Goal: Task Accomplishment & Management: Manage account settings

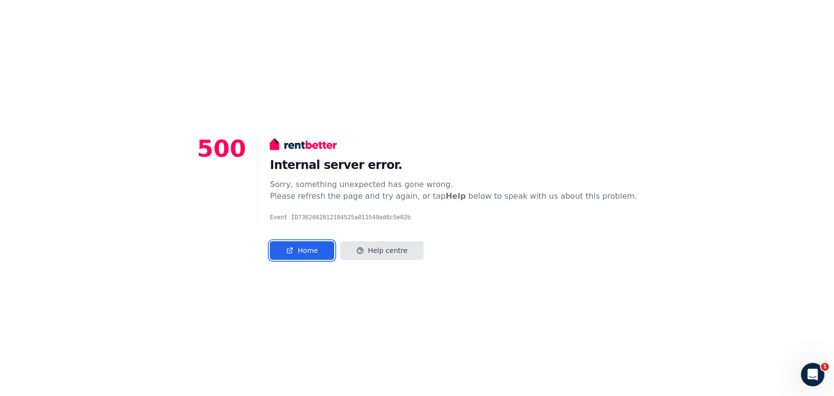
click at [332, 253] on link "Home" at bounding box center [302, 250] width 64 height 19
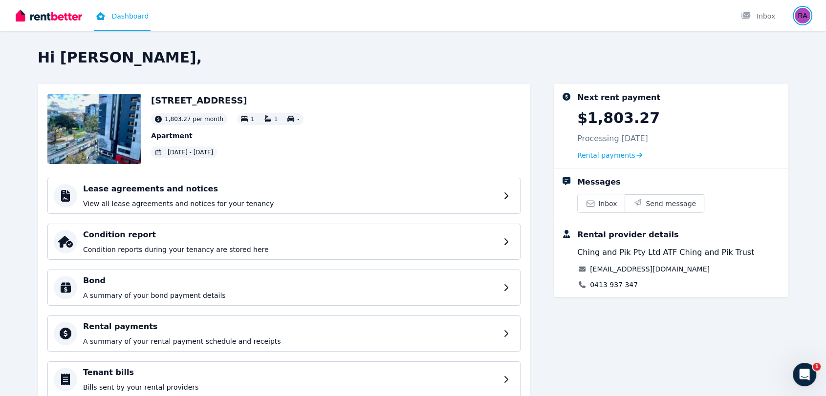
click at [801, 9] on img "button" at bounding box center [803, 16] width 16 height 16
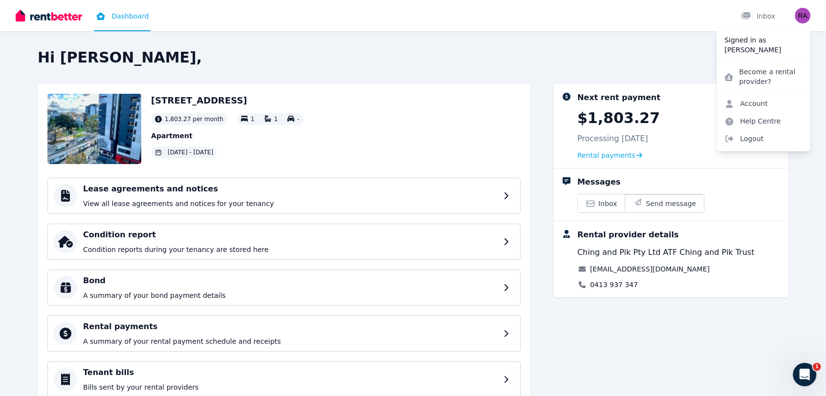
click at [744, 104] on link "Account" at bounding box center [745, 104] width 59 height 18
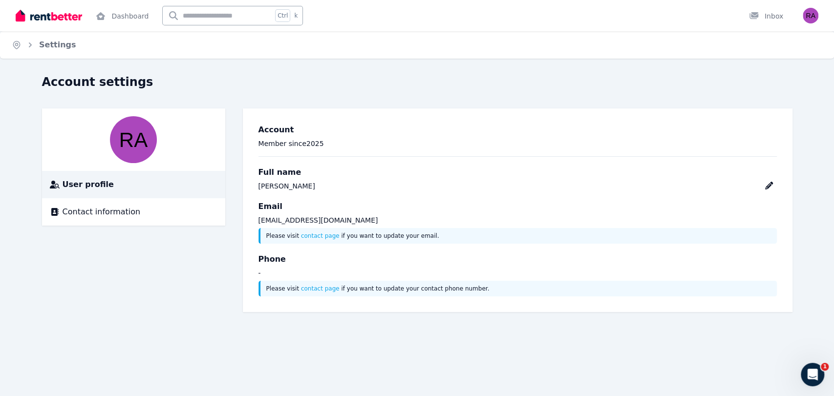
click at [94, 211] on span "Contact information" at bounding box center [102, 212] width 78 height 12
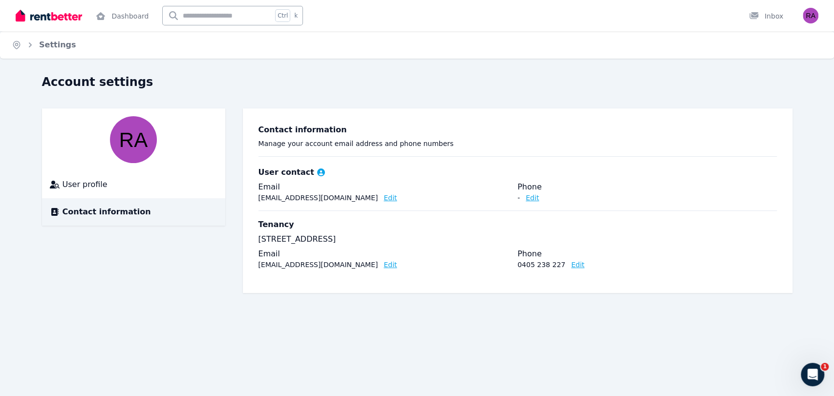
click at [37, 48] on div "Settings" at bounding box center [50, 45] width 51 height 12
click at [113, 12] on link "Dashboard" at bounding box center [122, 15] width 57 height 31
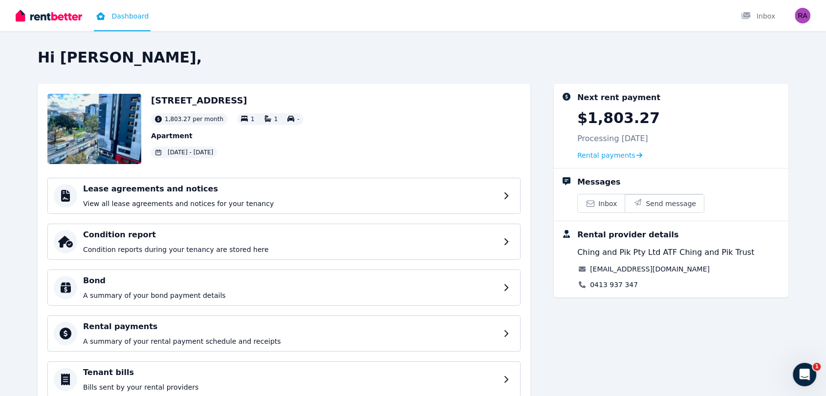
scroll to position [84, 0]
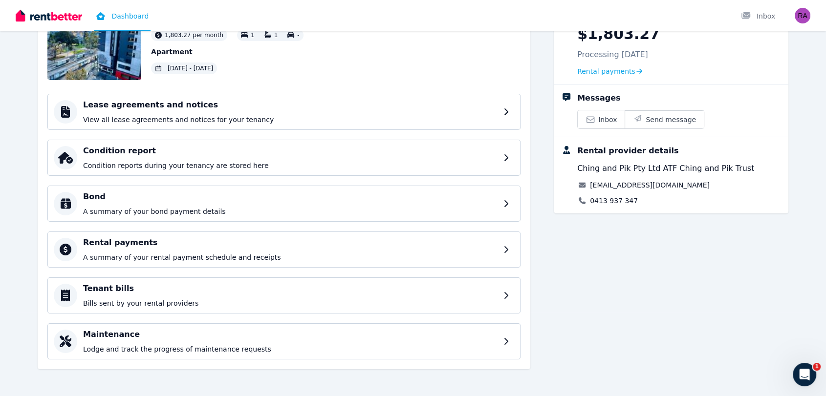
click at [374, 253] on p "A summary of your rental payment schedule and receipts" at bounding box center [290, 258] width 414 height 10
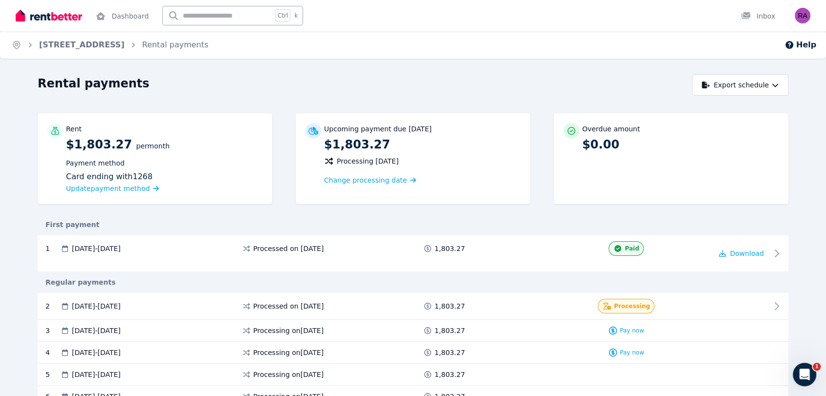
scroll to position [68, 0]
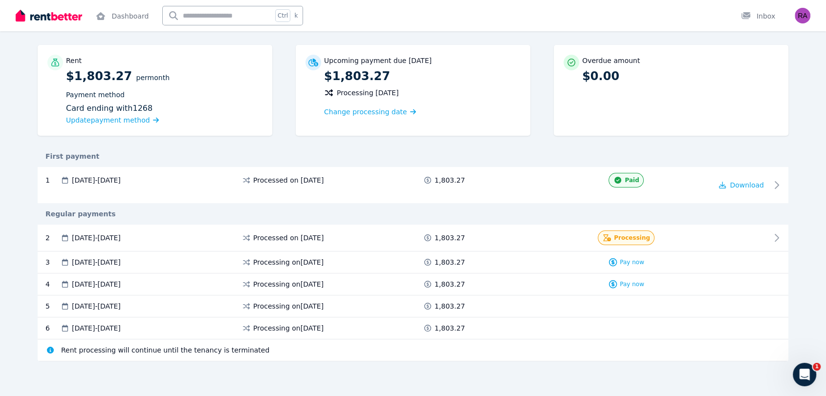
click at [693, 195] on div "1 18 Jul 2025 - 17 Aug 2025 Processed on 17 July 2025 1,803.27 Paid Download" at bounding box center [413, 185] width 751 height 36
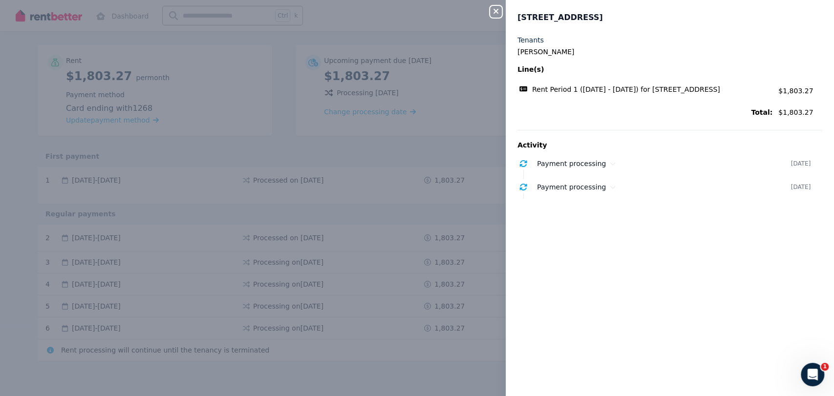
click at [498, 11] on icon "button" at bounding box center [496, 11] width 12 height 8
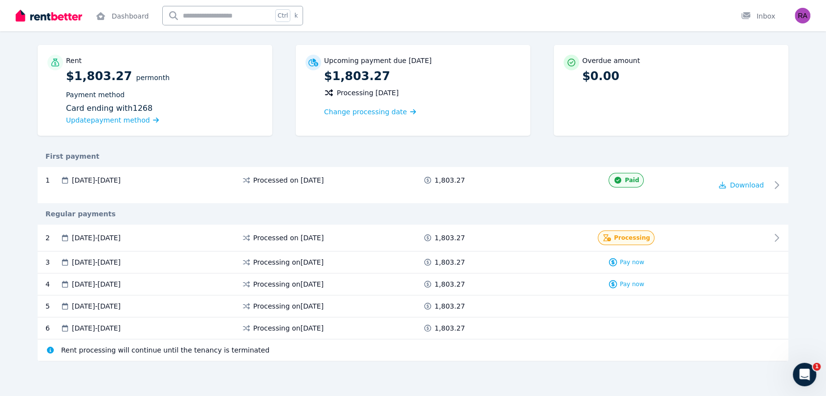
scroll to position [0, 0]
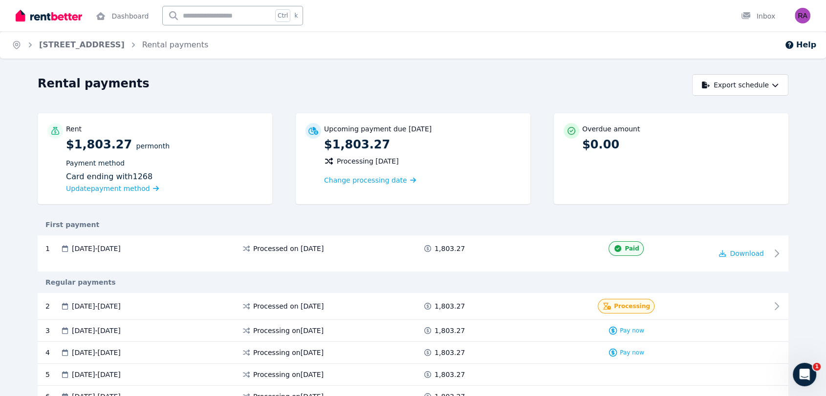
click at [107, 22] on link "Dashboard" at bounding box center [122, 15] width 57 height 31
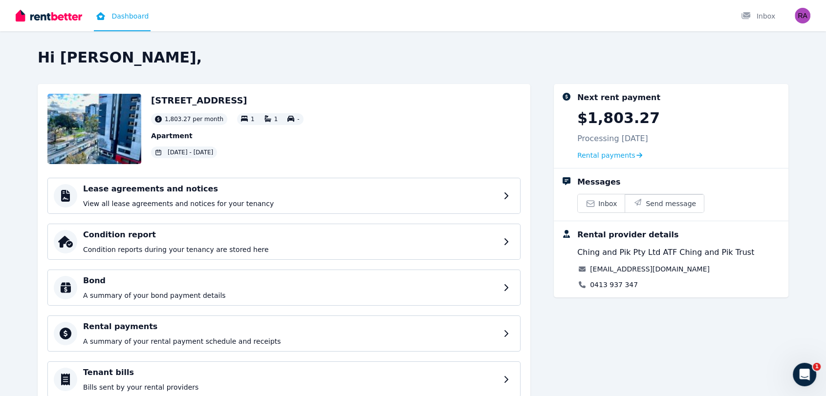
click at [794, 18] on div "Open user menu" at bounding box center [800, 15] width 22 height 31
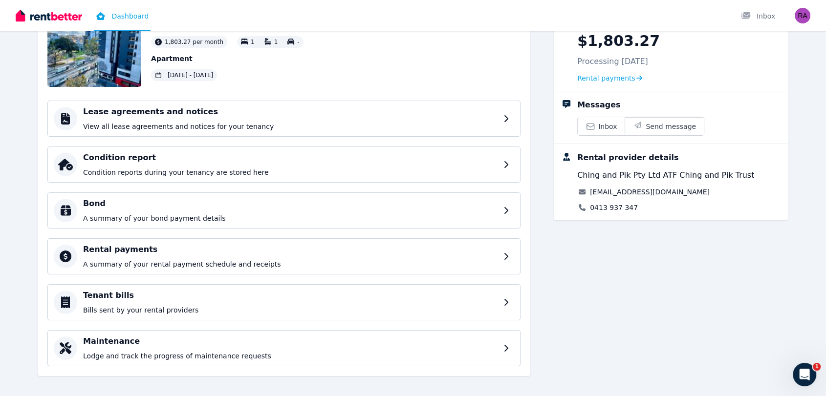
scroll to position [84, 0]
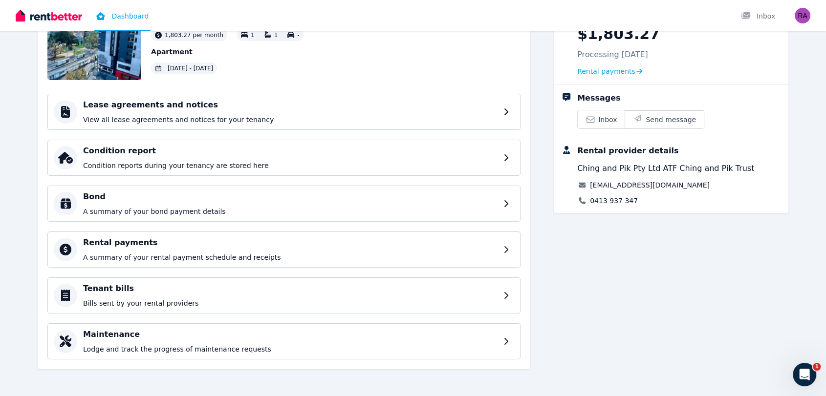
click at [627, 75] on link "Rental payments" at bounding box center [609, 71] width 65 height 10
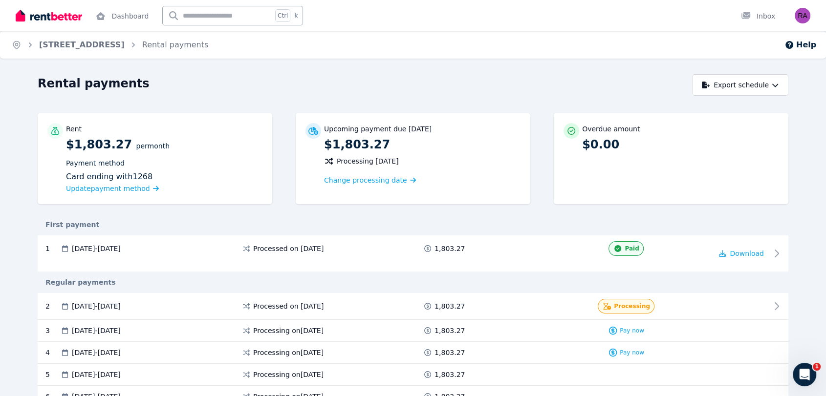
click at [684, 293] on div "2 18 Aug 2025 - 17 Sep 2025 Processed on 18 Aug 2025 1,803.27 Processing" at bounding box center [413, 306] width 751 height 27
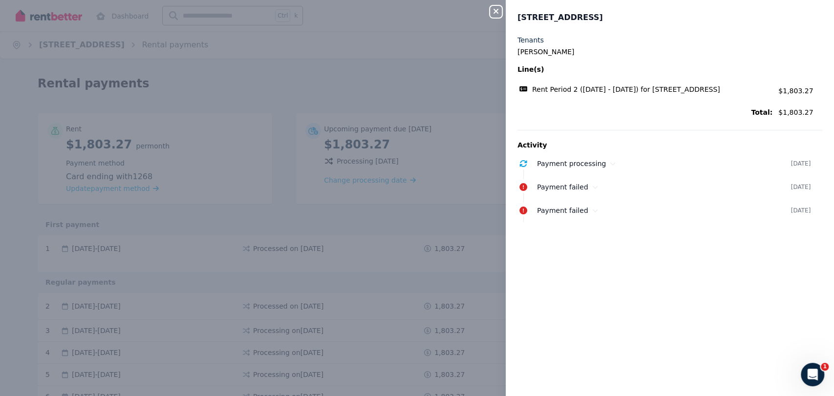
click at [485, 98] on div "Close panel 602/131 Pelham St, Carlton Tenants Rayan Alamri Line(s) Rent Period…" at bounding box center [417, 198] width 834 height 396
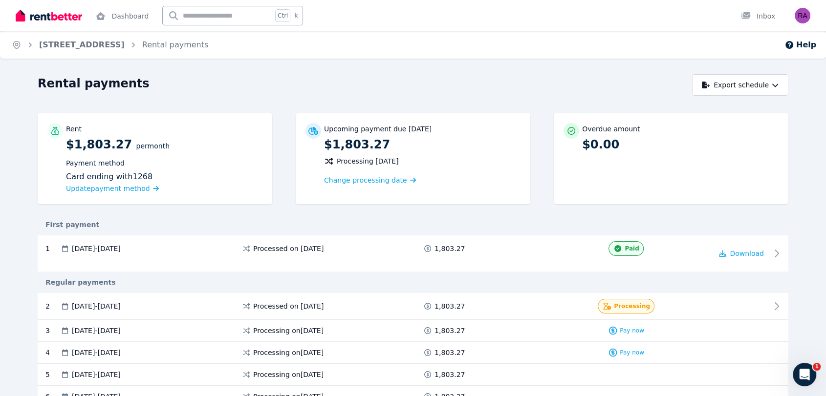
scroll to position [68, 0]
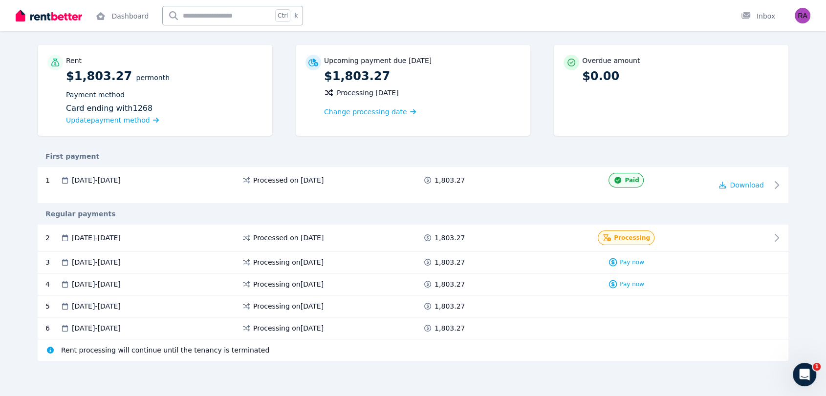
click at [792, 23] on div "Open user menu" at bounding box center [800, 15] width 22 height 31
click at [796, 22] on div "Open user menu" at bounding box center [803, 16] width 16 height 16
click at [799, 17] on img "button" at bounding box center [803, 16] width 16 height 16
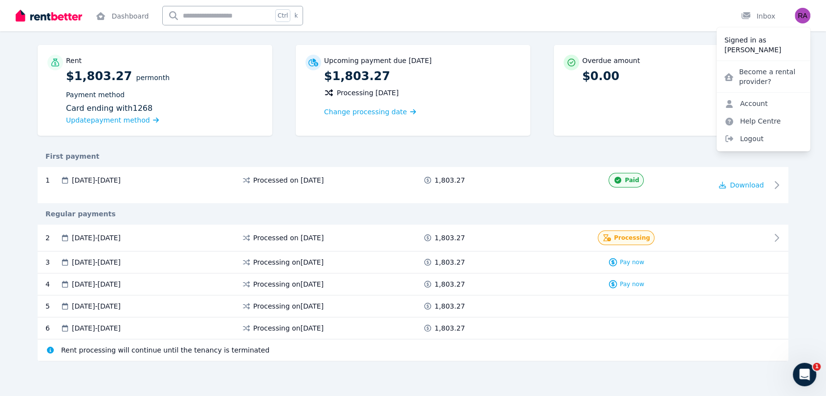
click at [747, 104] on link "Account" at bounding box center [745, 104] width 59 height 18
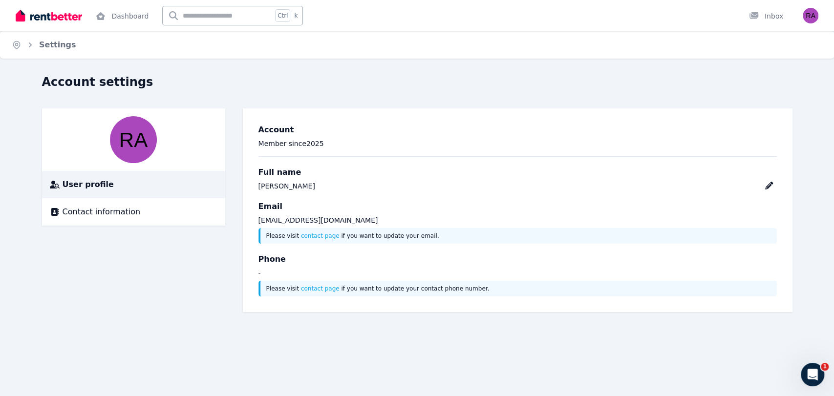
click at [205, 204] on li "Contact information" at bounding box center [133, 211] width 183 height 27
click at [174, 214] on div "Contact information" at bounding box center [134, 212] width 168 height 12
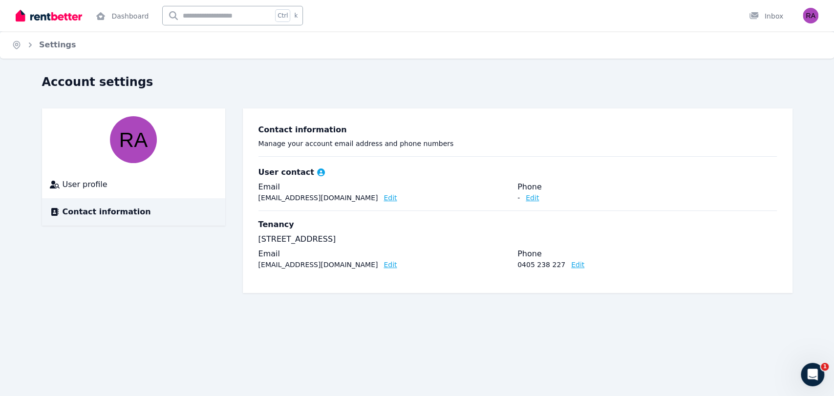
click at [147, 194] on li "User profile" at bounding box center [133, 184] width 183 height 27
click at [84, 175] on li "User profile" at bounding box center [133, 184] width 183 height 27
click at [97, 194] on li "User profile" at bounding box center [133, 184] width 183 height 27
click at [118, 191] on li "User profile" at bounding box center [133, 184] width 183 height 27
click at [97, 184] on span "User profile" at bounding box center [85, 185] width 45 height 12
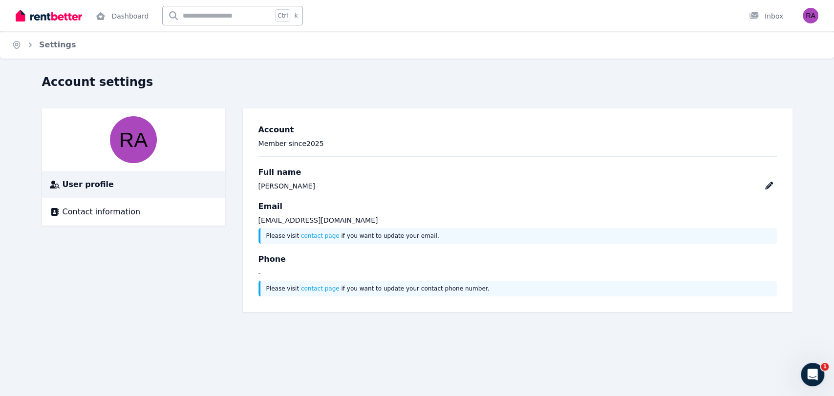
click at [106, 199] on li "Contact information" at bounding box center [133, 211] width 183 height 27
click at [98, 219] on li "Contact information" at bounding box center [133, 211] width 183 height 27
click at [86, 209] on span "Contact information" at bounding box center [102, 212] width 78 height 12
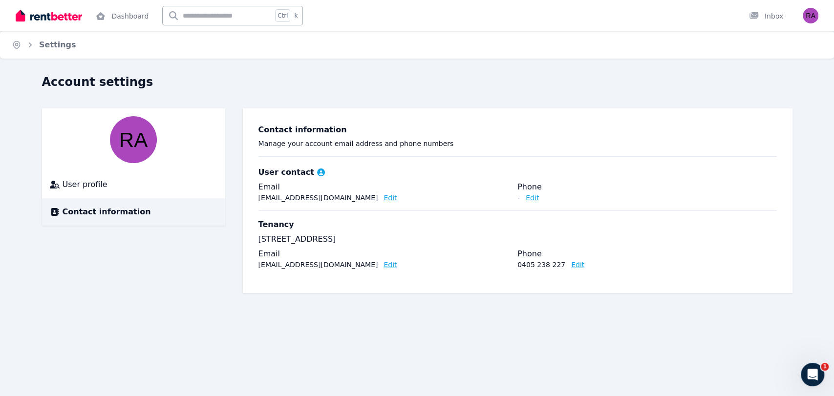
click at [111, 17] on link "Dashboard" at bounding box center [122, 15] width 57 height 31
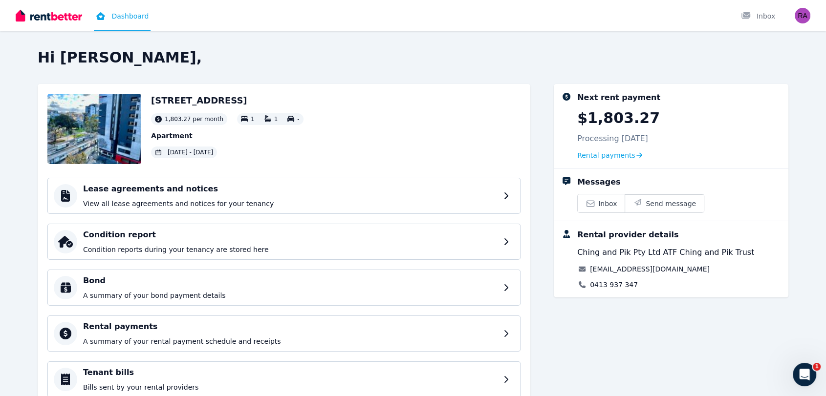
click at [376, 194] on h4 "Lease agreements and notices" at bounding box center [290, 189] width 414 height 12
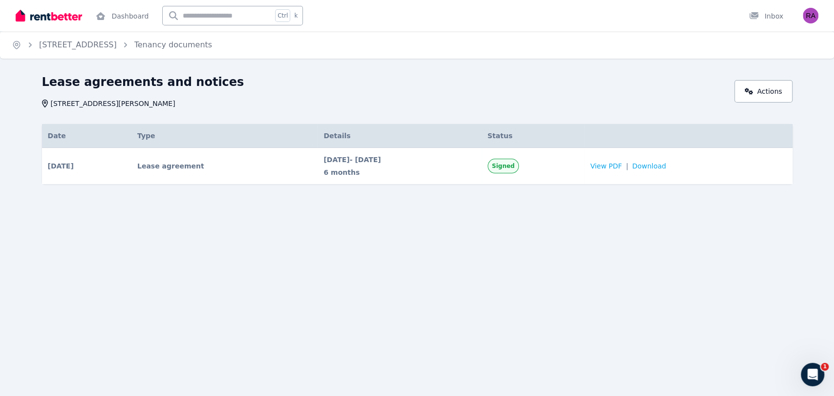
click at [113, 19] on link "Dashboard" at bounding box center [122, 15] width 57 height 31
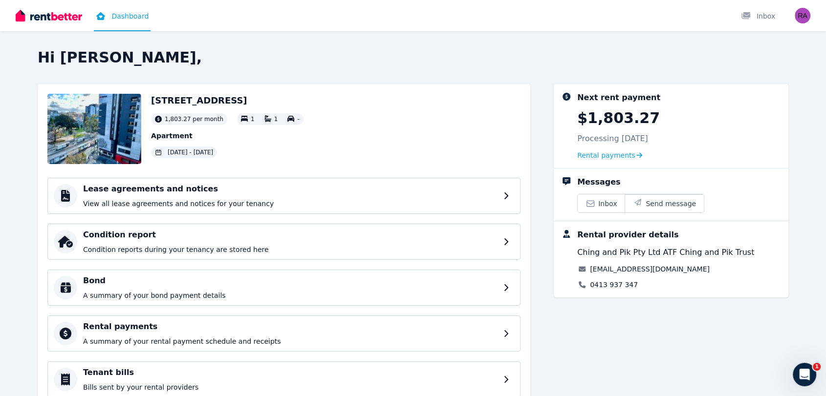
click at [166, 237] on h4 "Condition report" at bounding box center [290, 235] width 414 height 12
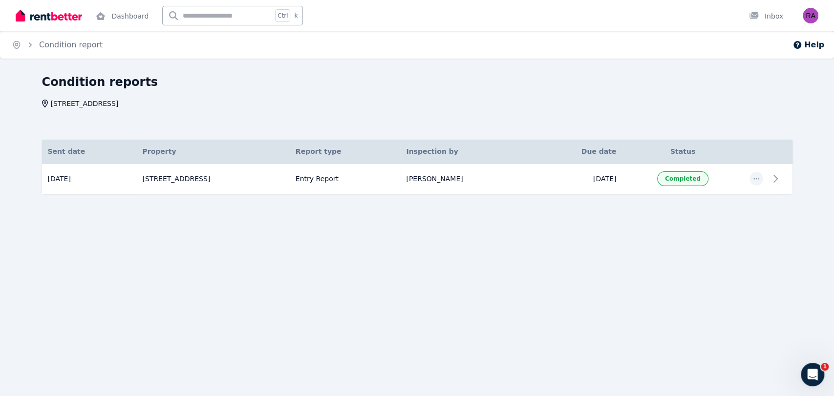
click at [106, 20] on link "Dashboard" at bounding box center [122, 15] width 57 height 31
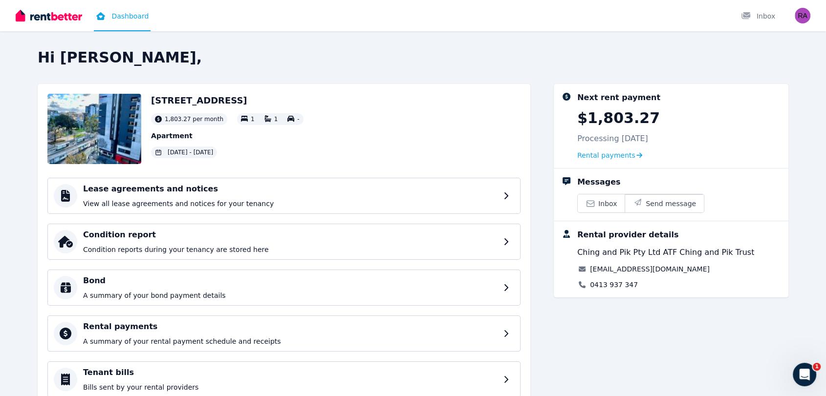
click at [165, 306] on div "Lease agreements and notices View all lease agreements and notices for your ten…" at bounding box center [283, 311] width 473 height 266
click at [160, 287] on div "Bond A summary of your bond payment details" at bounding box center [290, 287] width 414 height 25
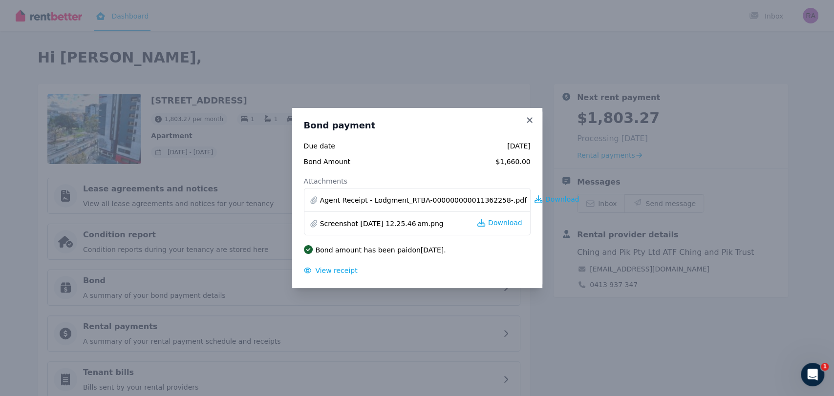
click at [528, 126] on h3 "Bond payment" at bounding box center [417, 126] width 227 height 12
click at [527, 122] on icon at bounding box center [529, 119] width 5 height 5
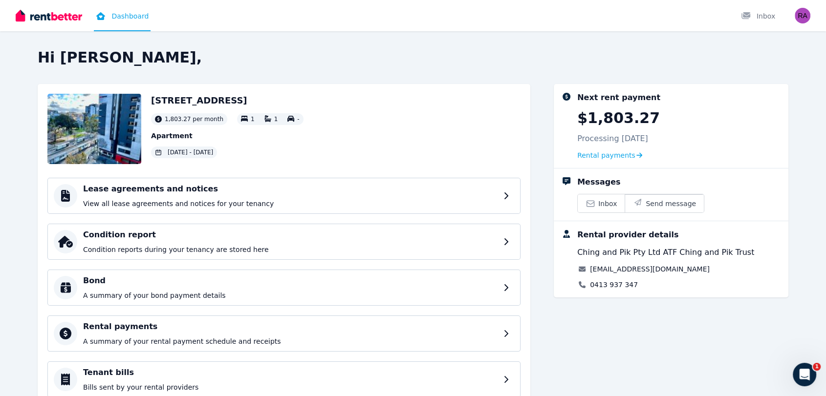
scroll to position [51, 0]
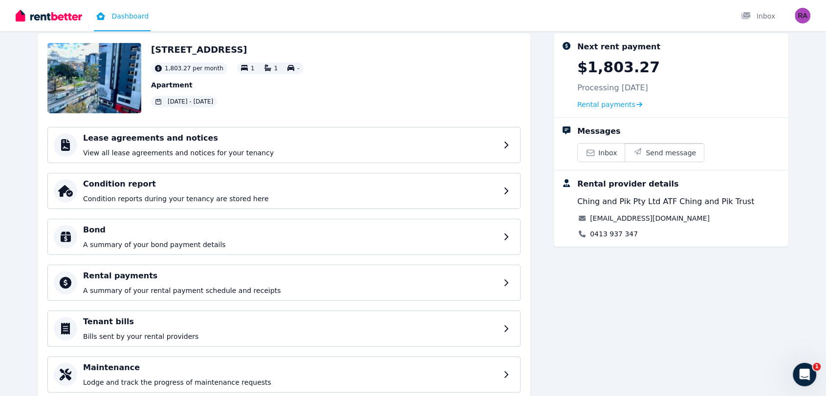
click at [208, 338] on p "Bills sent by your rental providers" at bounding box center [290, 337] width 414 height 10
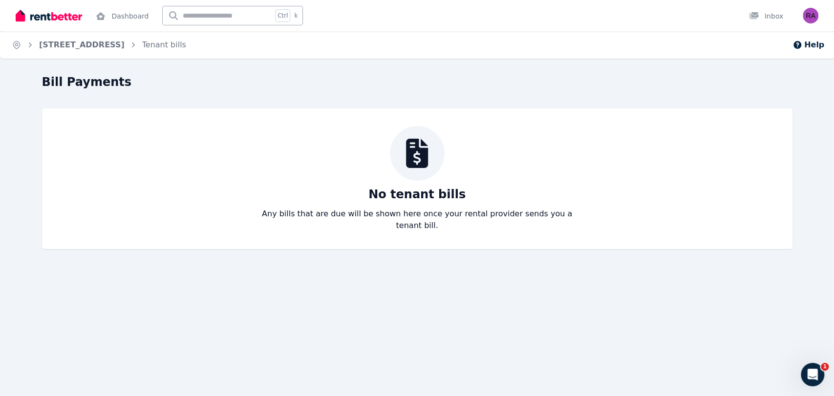
click at [136, 15] on link "Dashboard" at bounding box center [122, 15] width 57 height 31
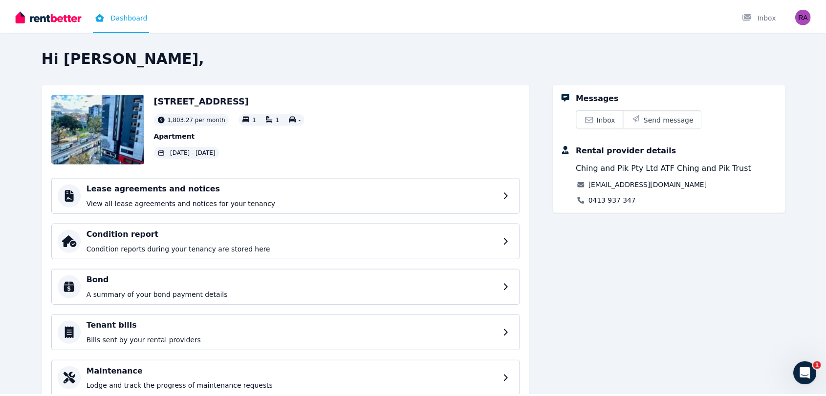
scroll to position [38, 0]
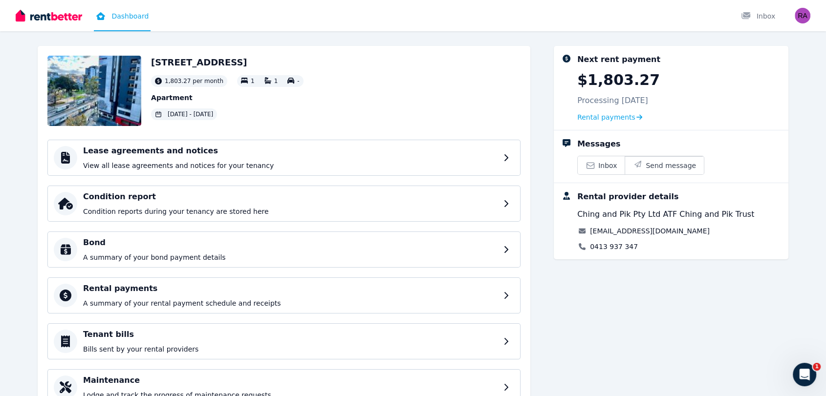
click at [222, 330] on h4 "Tenant bills" at bounding box center [290, 335] width 414 height 12
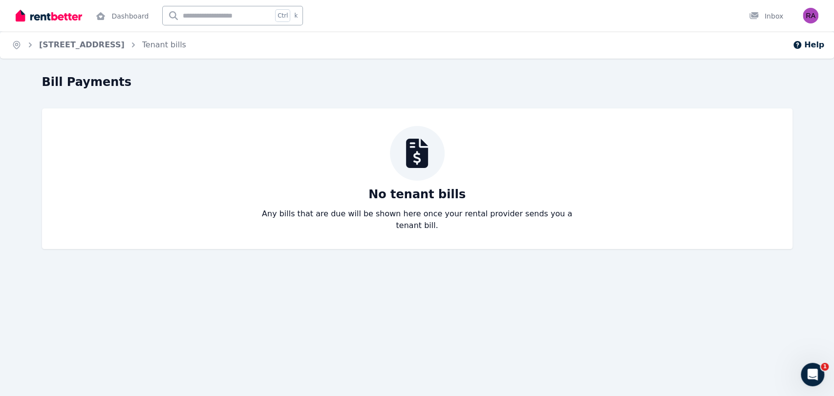
click at [124, 18] on link "Dashboard" at bounding box center [122, 15] width 57 height 31
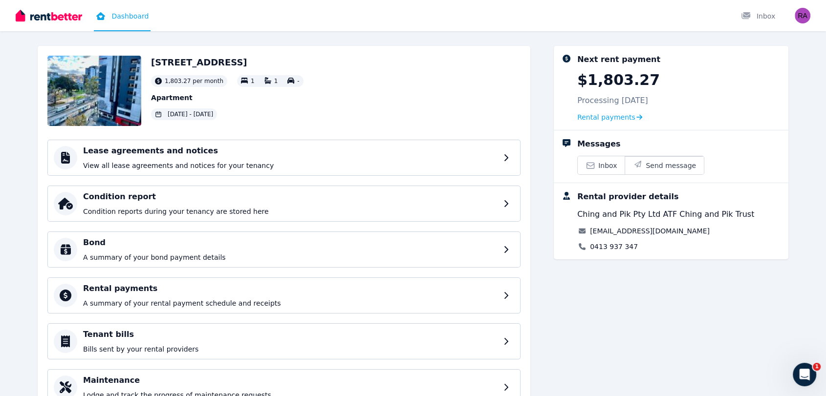
scroll to position [84, 0]
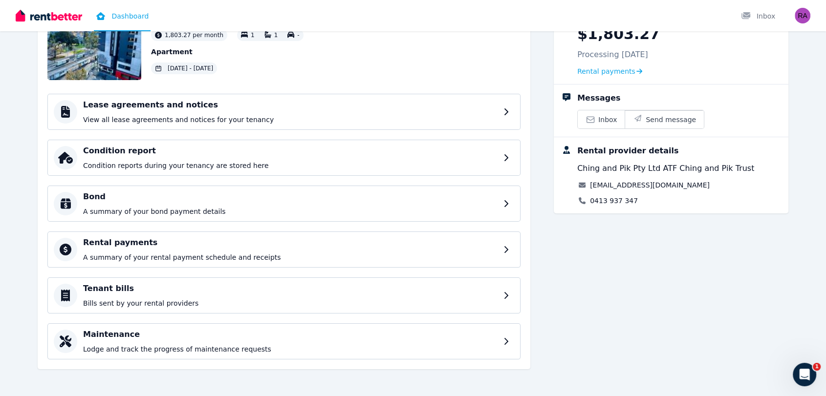
click at [144, 347] on p "Lodge and track the progress of maintenance requests" at bounding box center [290, 350] width 414 height 10
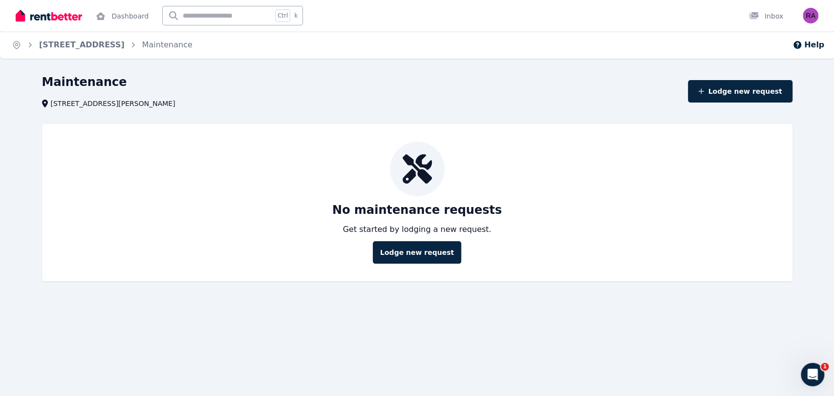
click at [117, 18] on link "Dashboard" at bounding box center [122, 15] width 57 height 31
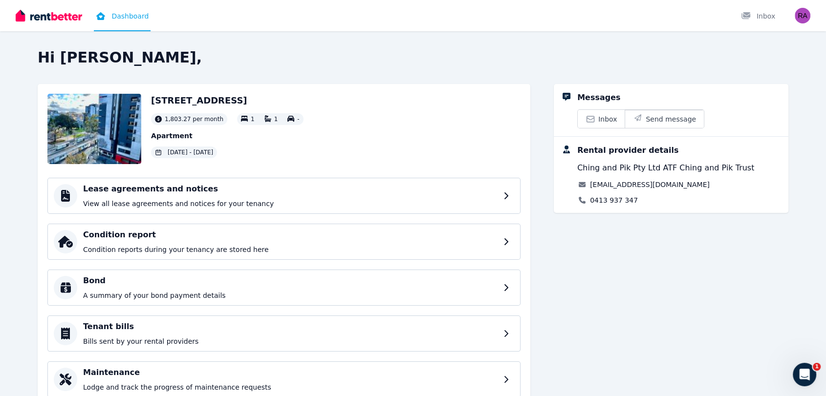
scroll to position [38, 0]
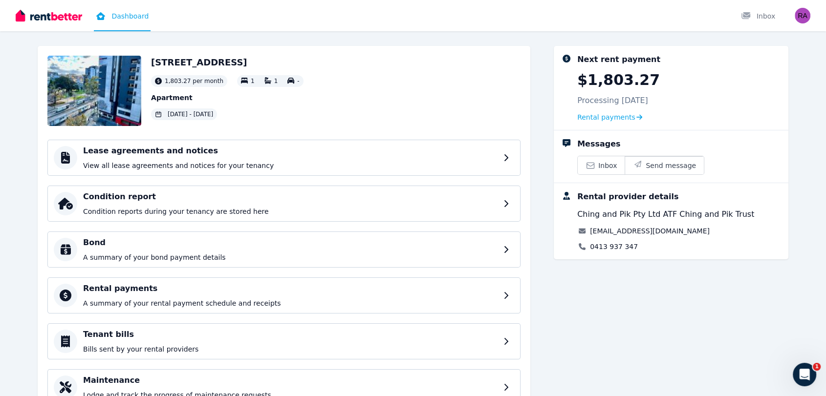
click at [143, 282] on div "Rental payments A summary of your rental payment schedule and receipts" at bounding box center [283, 296] width 473 height 36
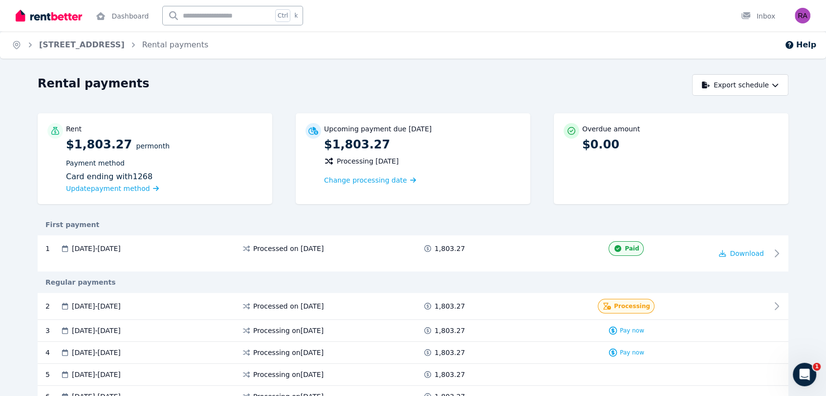
click at [138, 186] on span "Update payment method" at bounding box center [108, 189] width 84 height 8
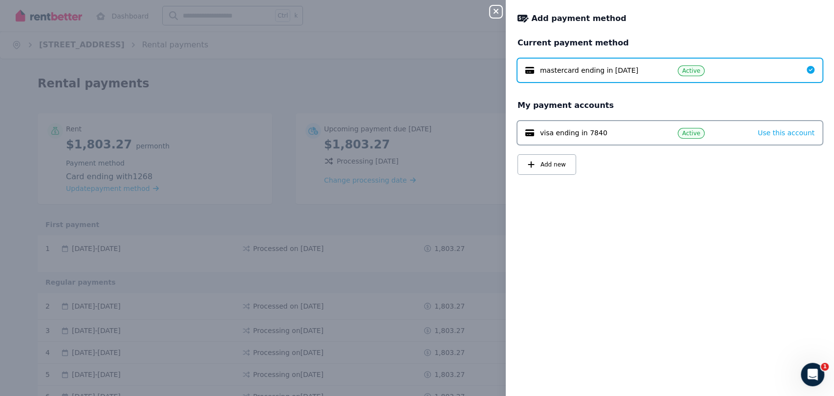
click at [598, 134] on span "visa ending in 7840" at bounding box center [573, 133] width 67 height 10
drag, startPoint x: 628, startPoint y: 135, endPoint x: 697, endPoint y: 134, distance: 68.9
click at [697, 134] on span "Active" at bounding box center [691, 134] width 18 height 8
drag, startPoint x: 697, startPoint y: 134, endPoint x: 770, endPoint y: 140, distance: 73.6
click at [770, 140] on div "visa ending in 7840 Active Use this account" at bounding box center [670, 132] width 305 height 23
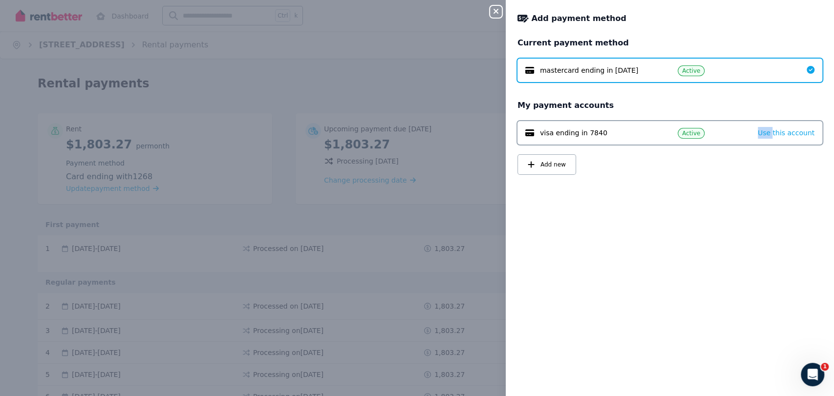
click at [770, 136] on span "Use this account" at bounding box center [786, 133] width 57 height 8
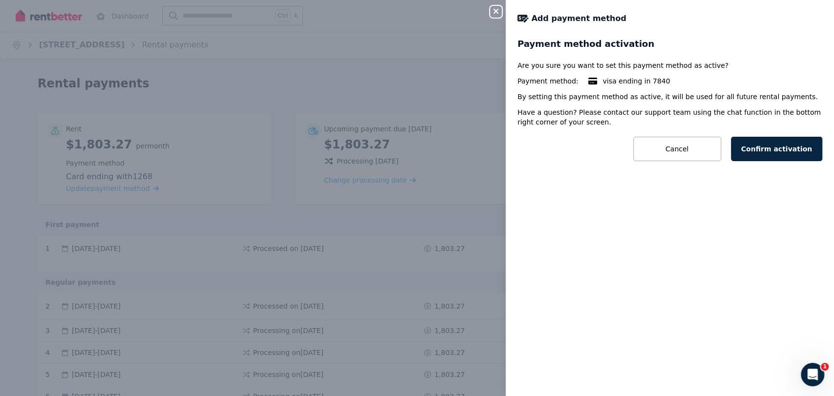
click at [693, 151] on button "Cancel" at bounding box center [677, 149] width 88 height 24
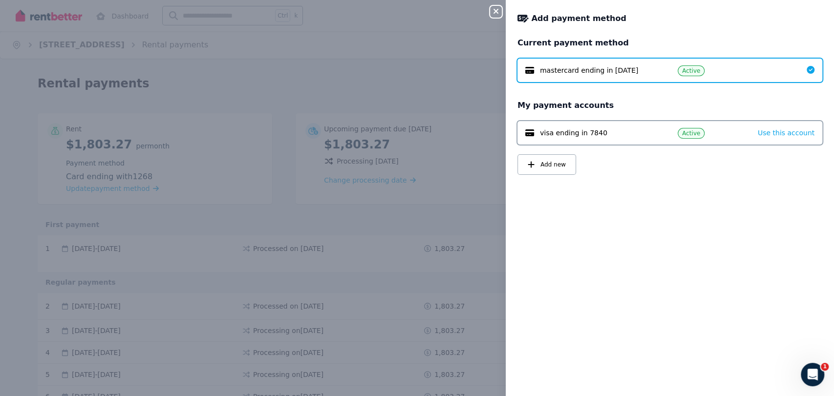
click at [578, 128] on span "visa ending in 7840" at bounding box center [573, 133] width 67 height 10
click at [606, 146] on div "Current payment method mastercard ending in 1268 Active My payment accounts vis…" at bounding box center [670, 106] width 305 height 138
click at [747, 122] on div "visa ending in 7840 Active Use this account" at bounding box center [670, 132] width 305 height 23
click at [743, 130] on div "visa ending in 7840 Active Use this account" at bounding box center [670, 132] width 305 height 23
click at [762, 138] on div "Use this account" at bounding box center [786, 133] width 57 height 12
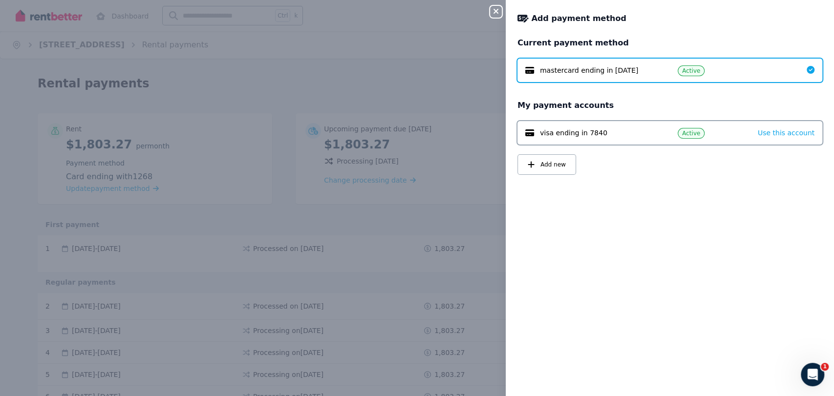
click at [766, 130] on span "Use this account" at bounding box center [786, 133] width 57 height 8
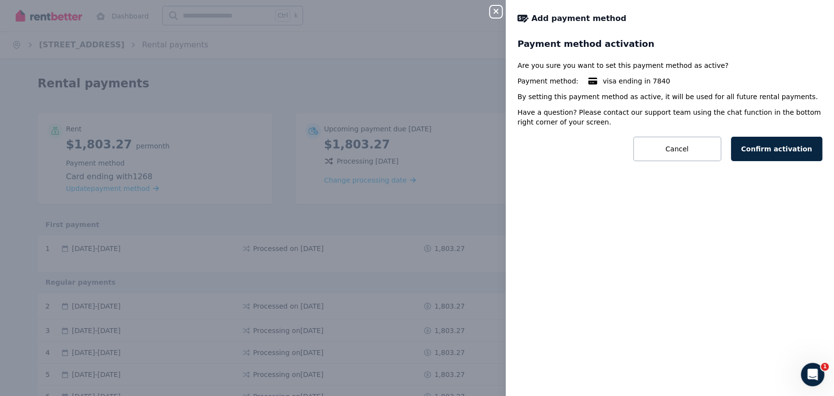
click at [683, 156] on button "Cancel" at bounding box center [677, 149] width 88 height 24
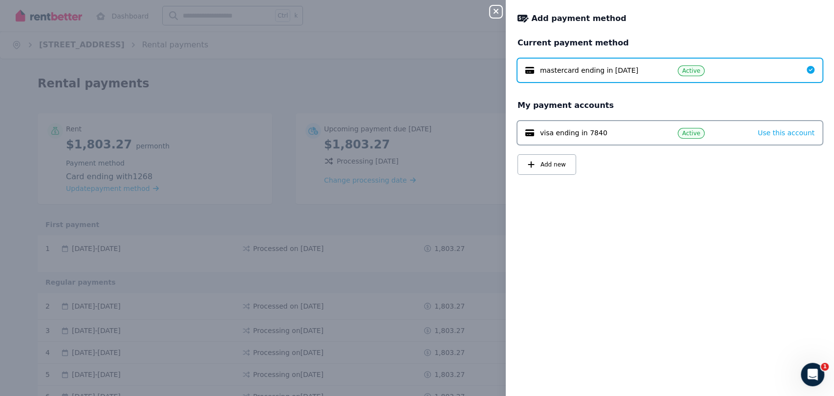
click at [561, 161] on span "Add new" at bounding box center [553, 165] width 25 height 8
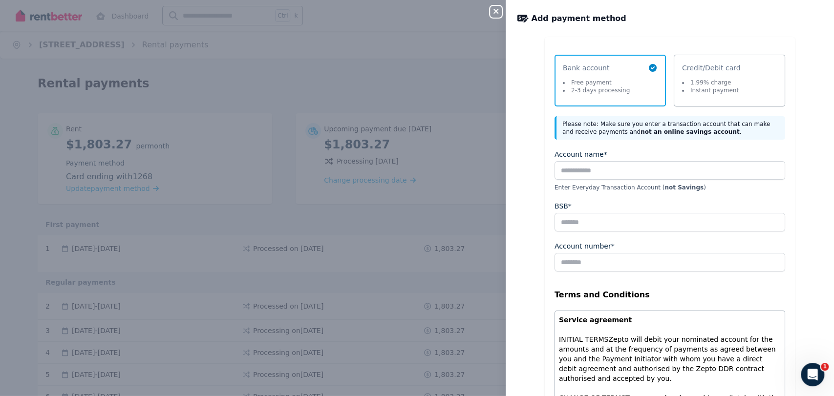
click at [506, 11] on div "Close panel" at bounding box center [500, 9] width 20 height 18
click at [496, 9] on icon "button" at bounding box center [496, 11] width 12 height 8
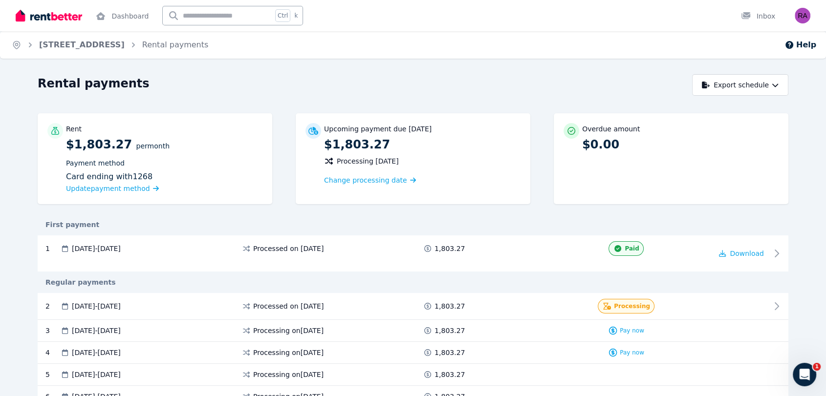
click at [725, 91] on button "Export schedule" at bounding box center [740, 85] width 96 height 22
click at [618, 219] on div "First payment" at bounding box center [413, 225] width 751 height 22
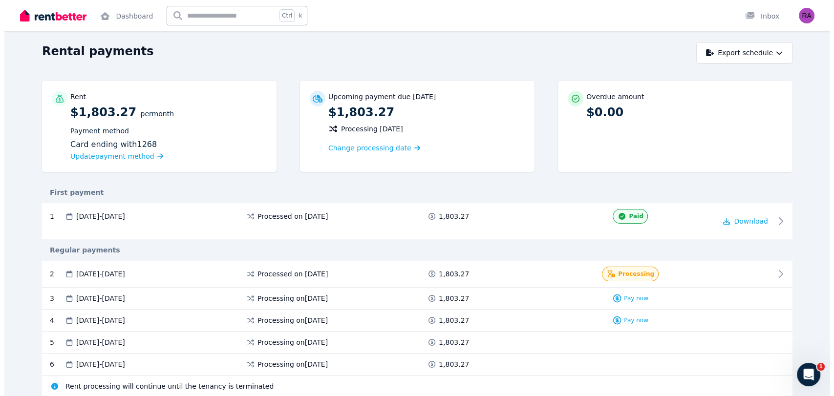
scroll to position [68, 0]
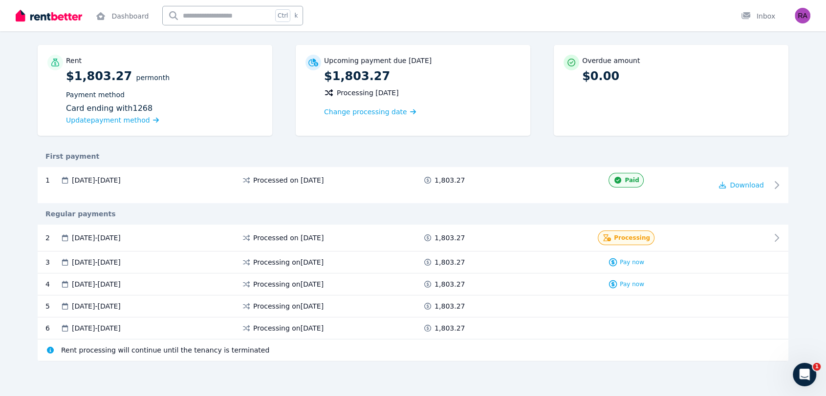
click at [153, 121] on icon at bounding box center [156, 120] width 6 height 7
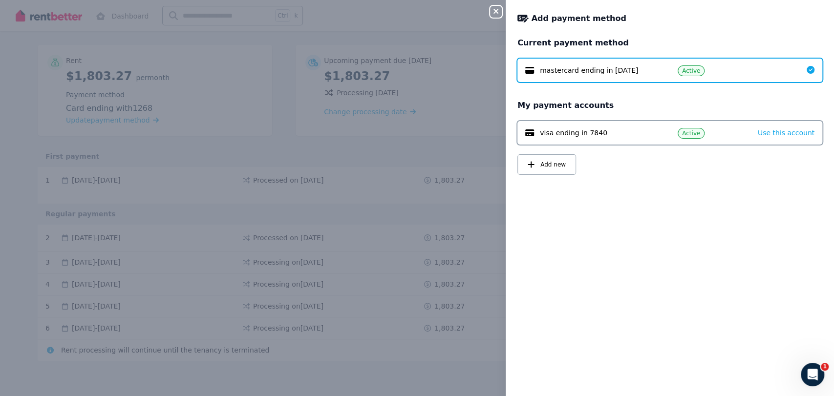
click at [654, 120] on div "My payment accounts visa ending in 7840 Active Use this account" at bounding box center [670, 122] width 305 height 45
click at [658, 125] on div "visa ending in 7840 Active Use this account" at bounding box center [670, 132] width 305 height 23
click at [710, 134] on div "Active" at bounding box center [710, 133] width 65 height 12
click at [567, 135] on span "visa ending in 7840" at bounding box center [573, 133] width 67 height 10
click at [782, 130] on span "Use this account" at bounding box center [786, 133] width 57 height 8
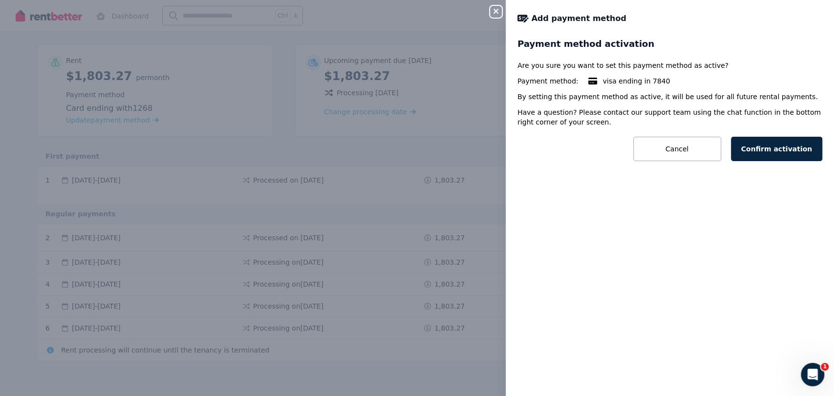
click at [784, 146] on button "Confirm activation" at bounding box center [777, 149] width 92 height 24
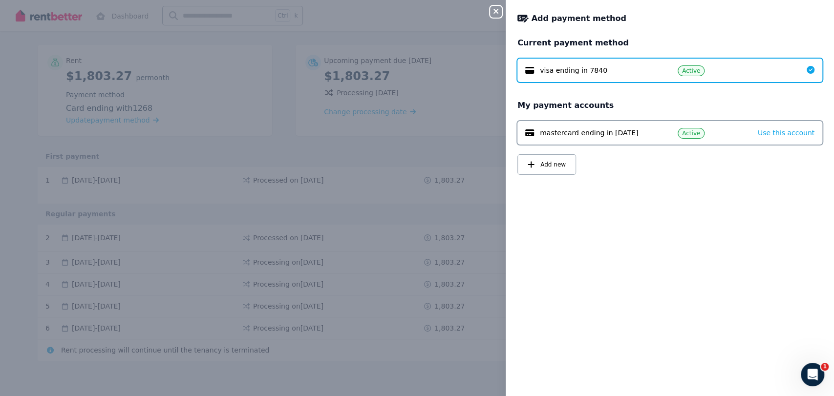
click at [774, 134] on span "Use this account" at bounding box center [786, 133] width 57 height 8
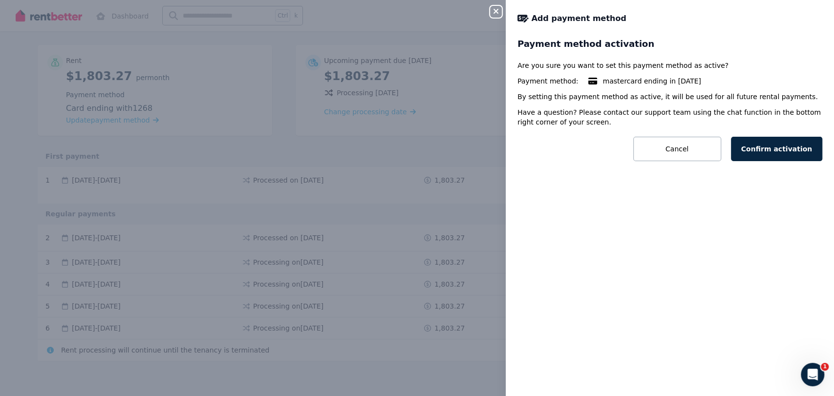
click at [773, 152] on button "Confirm activation" at bounding box center [777, 149] width 92 height 24
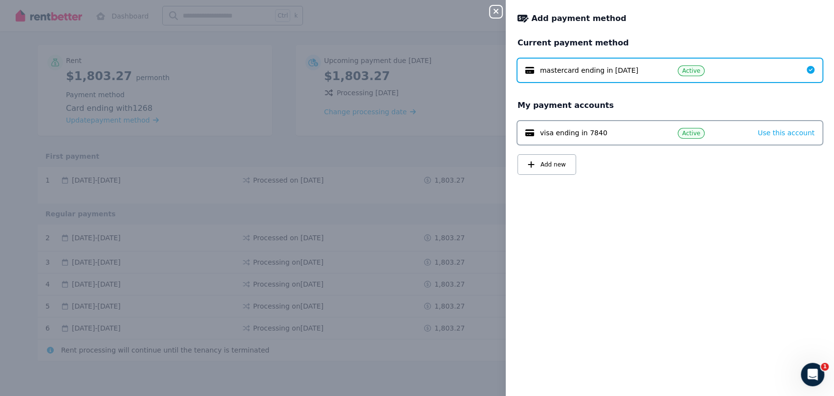
click at [815, 369] on icon "Open Intercom Messenger" at bounding box center [813, 375] width 16 height 16
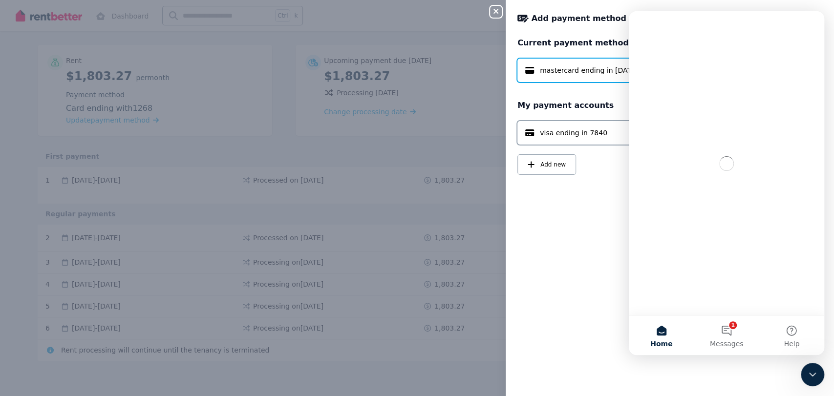
scroll to position [0, 0]
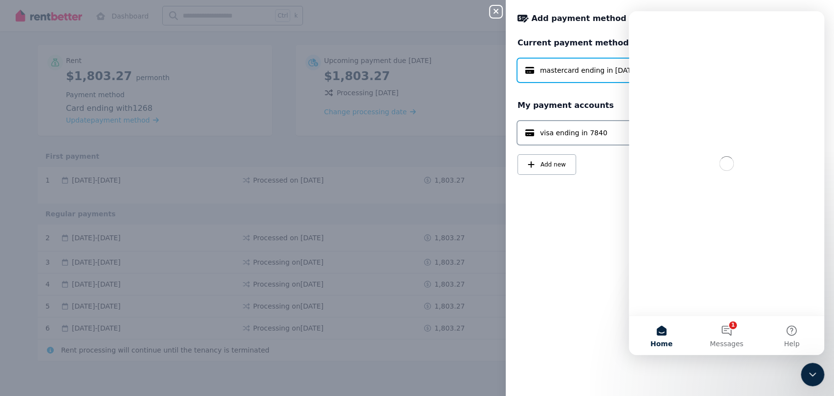
click at [731, 325] on button "1 Messages" at bounding box center [726, 335] width 65 height 39
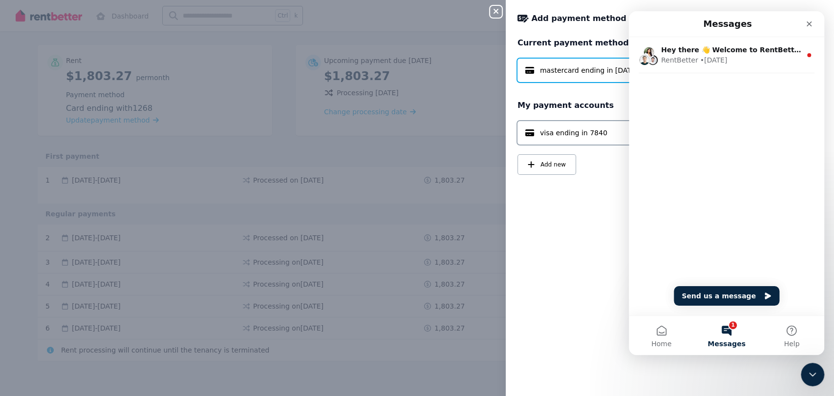
click at [643, 310] on div "Hey there 👋 Welcome to RentBetter! On RentBetter, taking control and managing y…" at bounding box center [726, 176] width 195 height 279
click at [659, 325] on button "Home" at bounding box center [661, 335] width 65 height 39
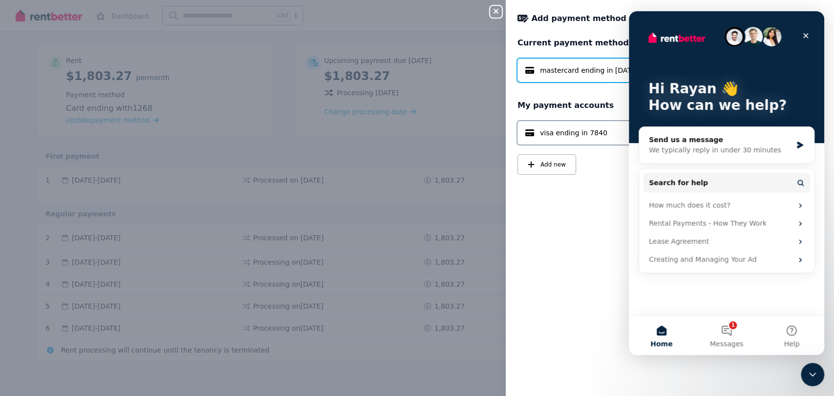
click at [796, 324] on button "Help" at bounding box center [791, 335] width 65 height 39
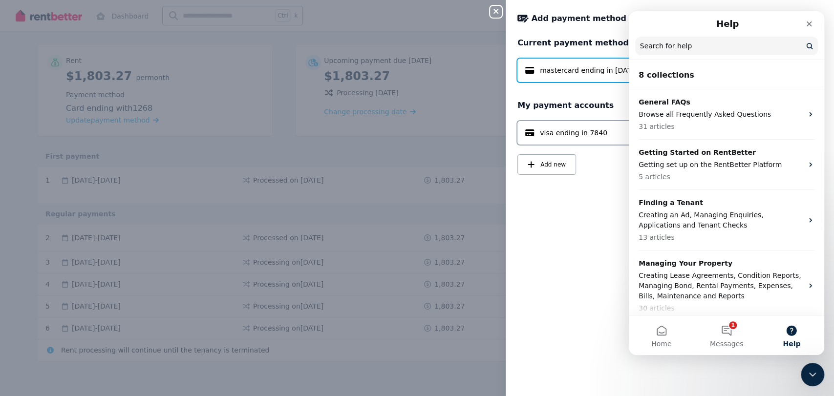
click at [736, 126] on p "31 articles" at bounding box center [721, 127] width 164 height 10
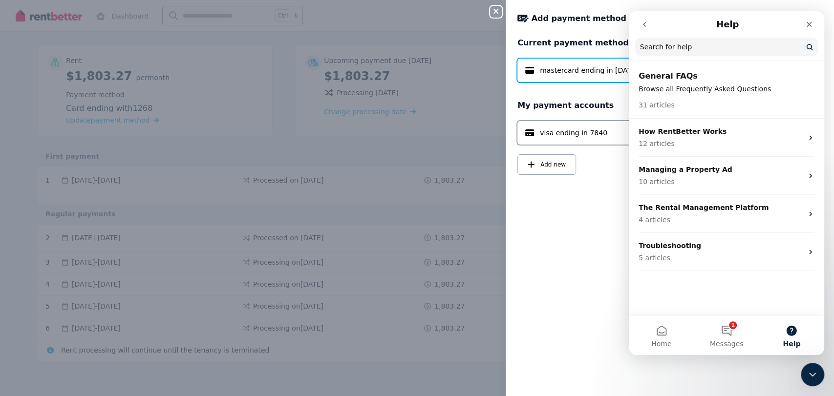
click at [736, 132] on p "How RentBetter Works" at bounding box center [721, 132] width 164 height 10
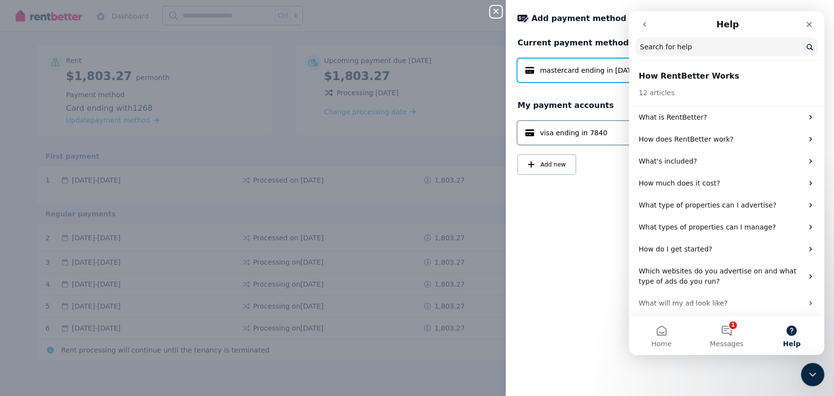
scroll to position [68, 0]
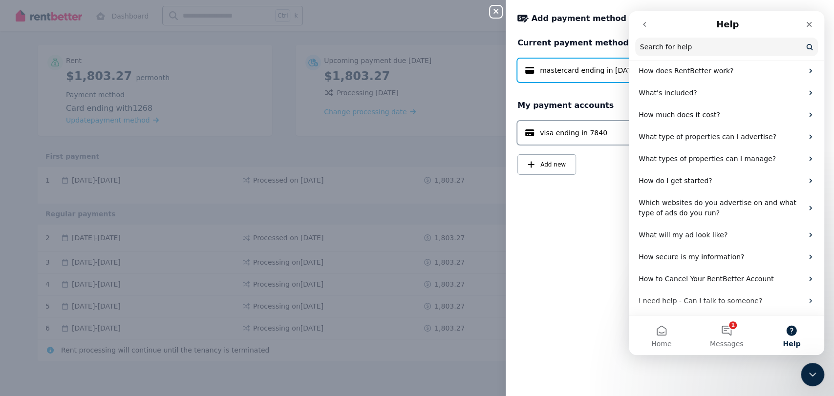
click at [724, 276] on p "How to Cancel Your RentBetter Account" at bounding box center [721, 279] width 164 height 10
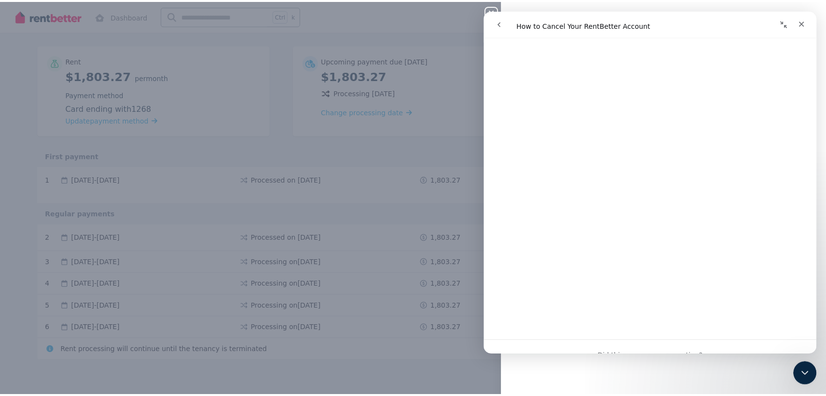
scroll to position [992, 0]
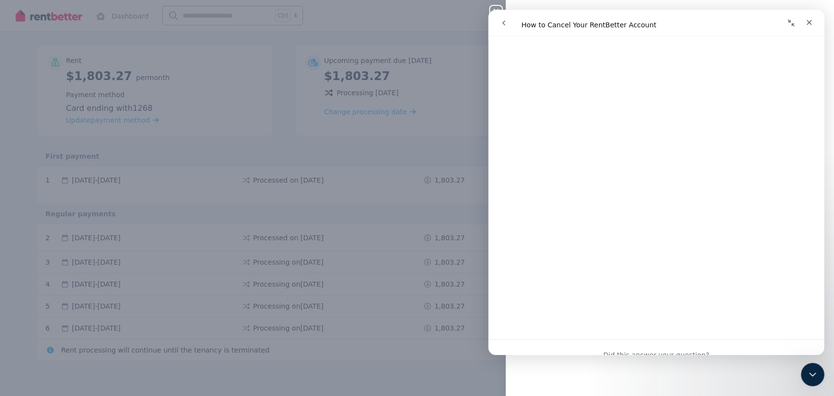
click at [433, 154] on div "Close panel Add payment method Current payment method mastercard ending in 1268…" at bounding box center [417, 198] width 834 height 396
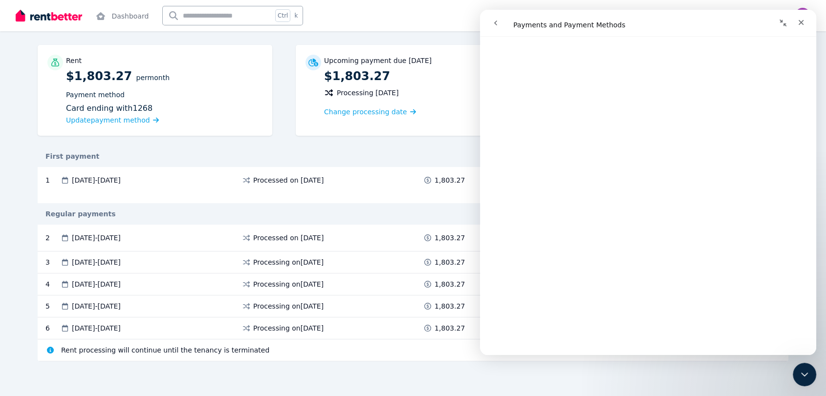
scroll to position [309, 0]
click at [413, 120] on div "Upcoming payment due 18 Sept 2025 $1,803.27 Processing 17 Sept 2025 Change proc…" at bounding box center [413, 90] width 235 height 91
click at [802, 25] on icon "Close" at bounding box center [801, 23] width 8 height 8
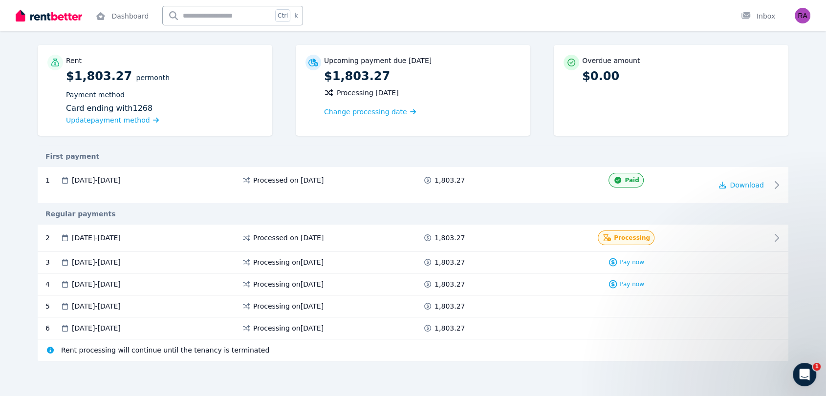
scroll to position [0, 0]
click at [801, 18] on img "button" at bounding box center [803, 16] width 16 height 16
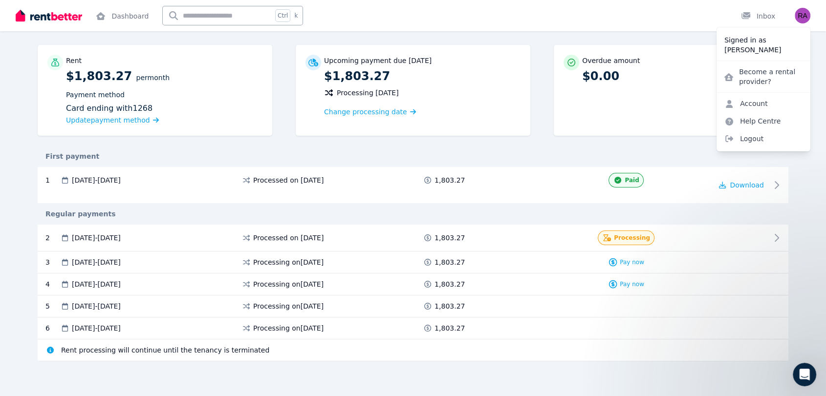
click at [747, 101] on link "Account" at bounding box center [745, 104] width 59 height 18
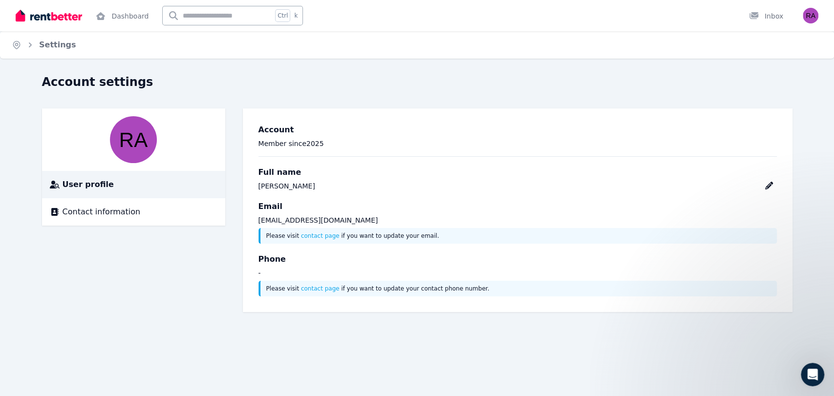
click at [319, 235] on link "contact page" at bounding box center [320, 236] width 39 height 7
click at [182, 217] on div "Contact information" at bounding box center [134, 212] width 168 height 12
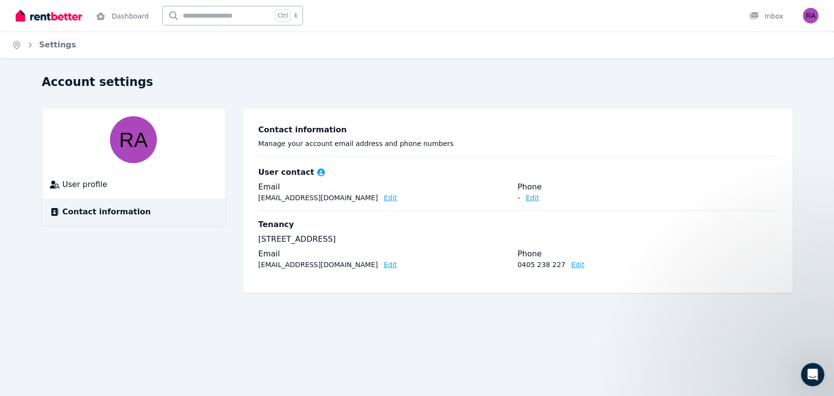
click at [384, 269] on button "Edit" at bounding box center [390, 265] width 13 height 10
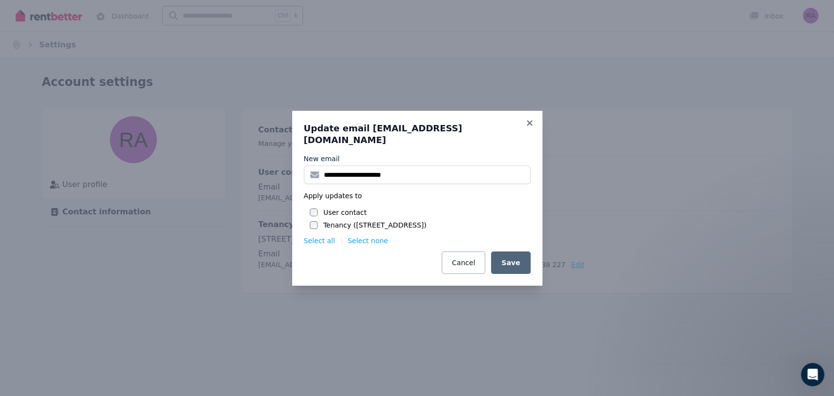
click at [534, 141] on div "**********" at bounding box center [417, 198] width 250 height 175
click at [533, 128] on icon at bounding box center [530, 123] width 10 height 9
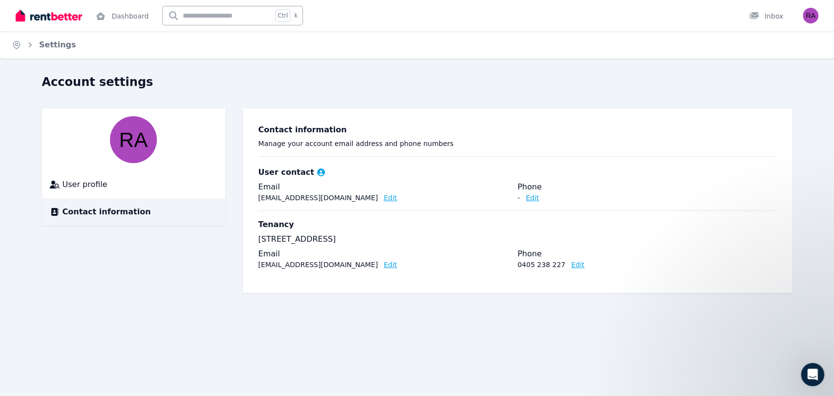
click at [193, 195] on li "User profile" at bounding box center [133, 184] width 183 height 27
click at [169, 195] on li "User profile" at bounding box center [133, 184] width 183 height 27
click at [116, 194] on li "User profile" at bounding box center [133, 184] width 183 height 27
click at [96, 188] on span "User profile" at bounding box center [85, 185] width 45 height 12
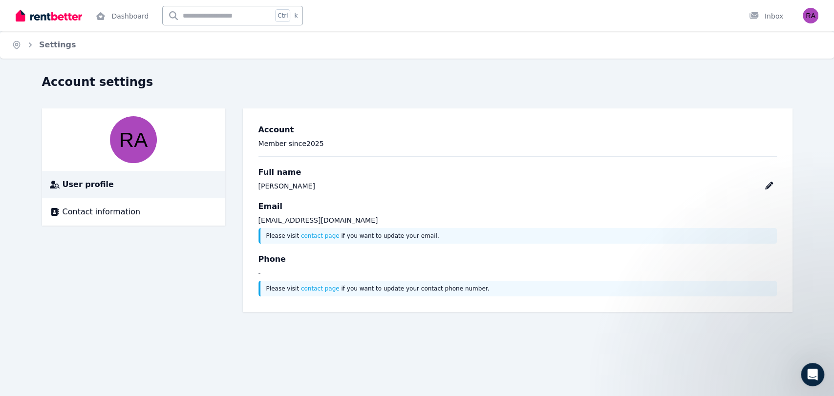
click at [314, 291] on link "contact page" at bounding box center [320, 288] width 39 height 7
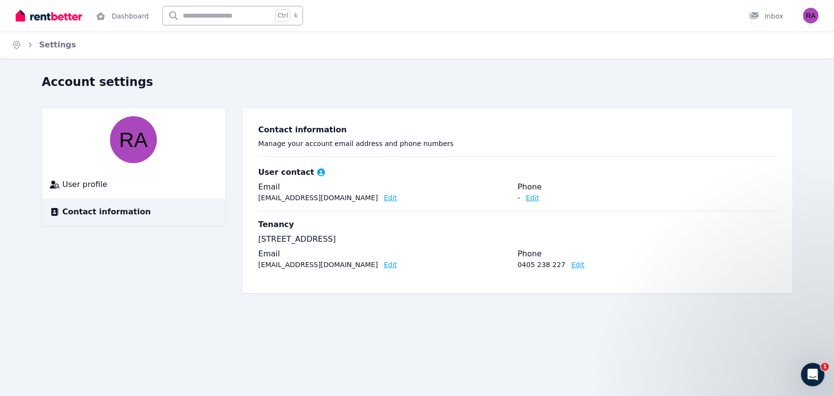
click at [818, 366] on div "Open Intercom Messenger" at bounding box center [813, 375] width 32 height 32
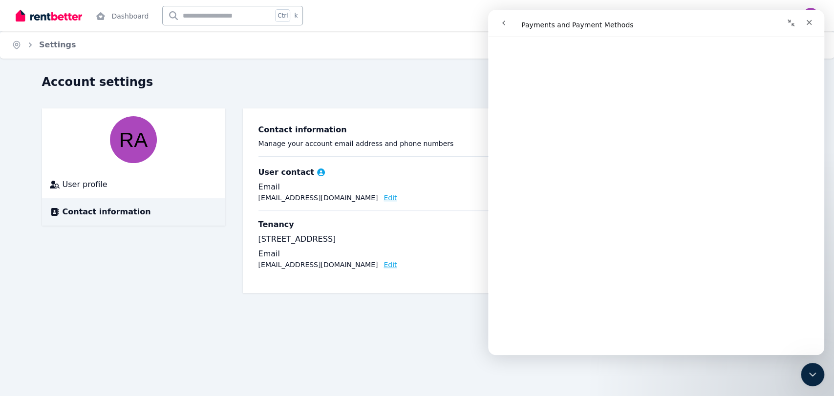
scroll to position [141, 0]
click at [407, 306] on div "Account settings User profile Contact information Contact information Manage yo…" at bounding box center [417, 192] width 834 height 237
click at [398, 94] on div "Account settings User profile Contact information Contact information Manage yo…" at bounding box center [417, 183] width 751 height 219
click at [806, 20] on icon "Close" at bounding box center [809, 23] width 8 height 8
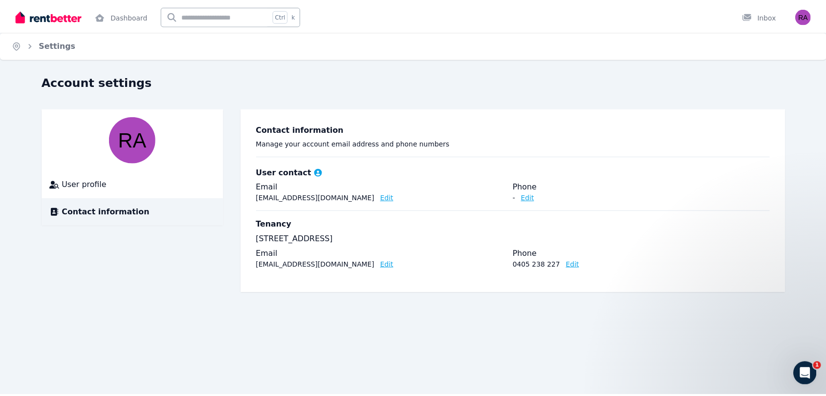
scroll to position [0, 0]
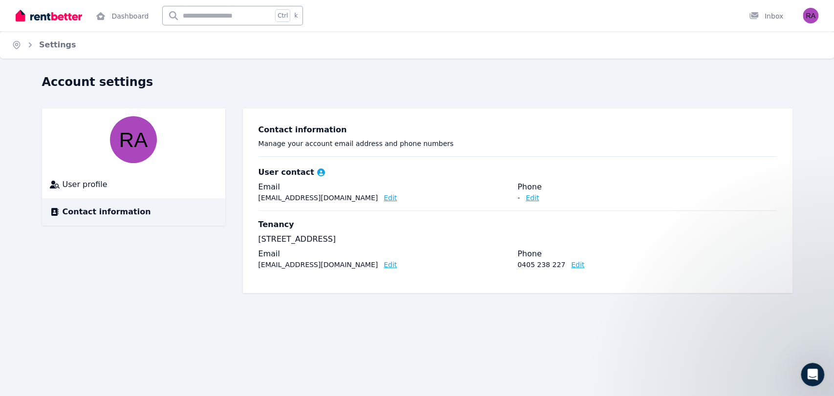
click at [51, 51] on ol "Home Settings" at bounding box center [44, 44] width 88 height 27
click at [44, 42] on link "Settings" at bounding box center [57, 44] width 37 height 9
click at [16, 43] on icon "Breadcrumb" at bounding box center [17, 45] width 10 height 10
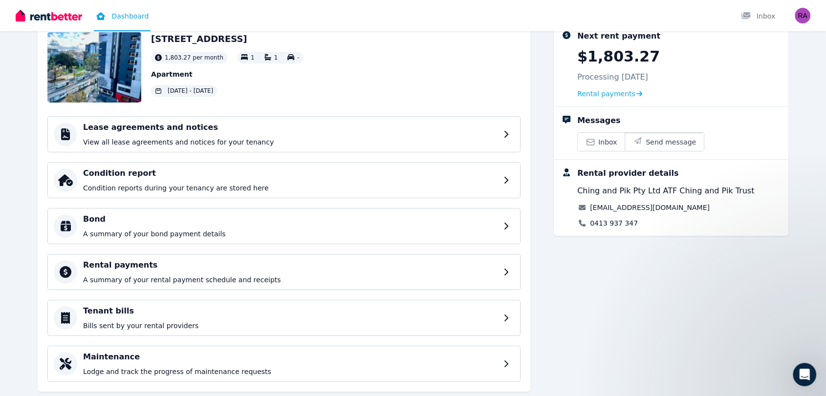
scroll to position [53, 0]
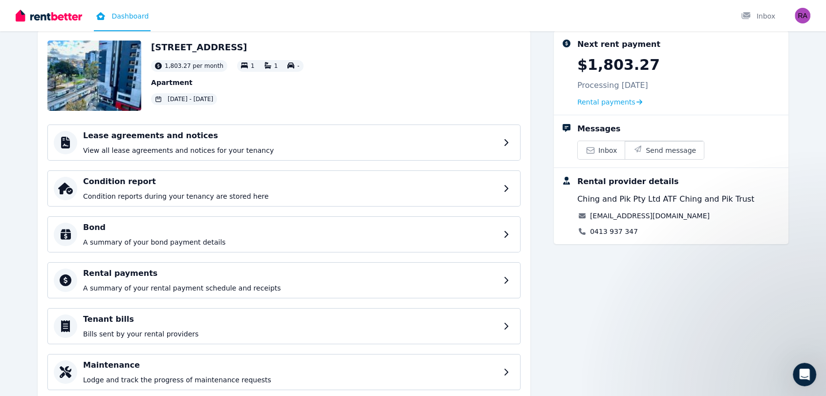
click at [626, 103] on span "Rental payments" at bounding box center [606, 102] width 58 height 10
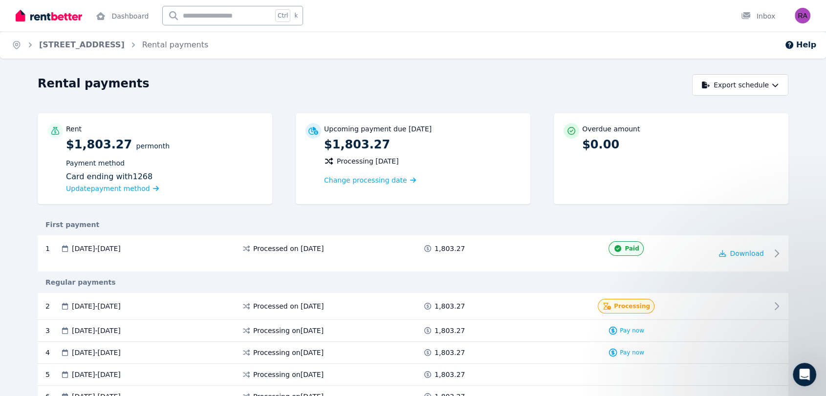
click at [739, 80] on button "Export schedule" at bounding box center [740, 85] width 96 height 22
click at [740, 85] on button "Export schedule" at bounding box center [740, 85] width 96 height 22
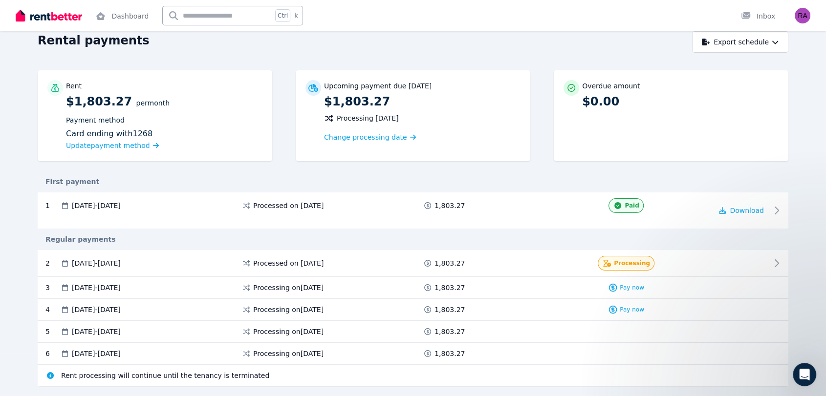
scroll to position [68, 0]
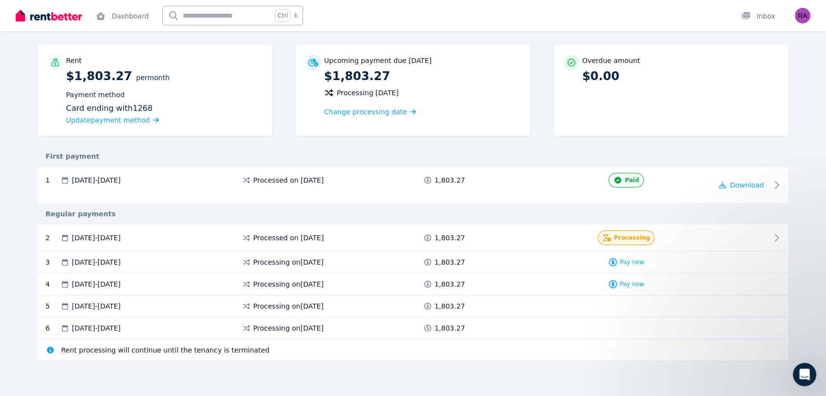
click at [663, 183] on div "Paid" at bounding box center [626, 180] width 172 height 15
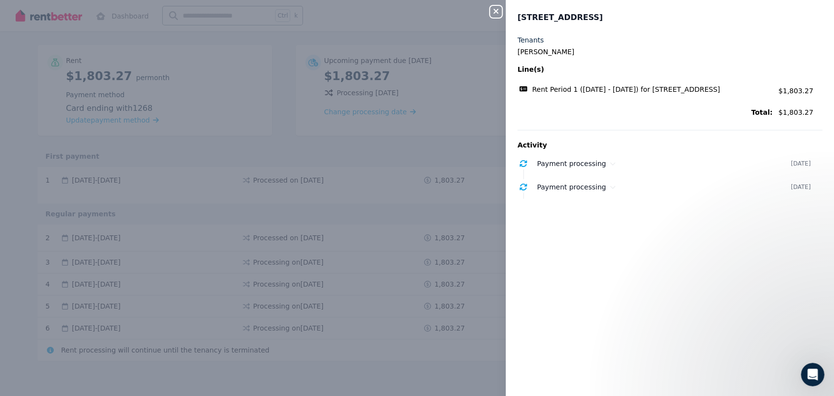
click at [593, 170] on div "Payment processing 17 July 2025" at bounding box center [664, 164] width 305 height 16
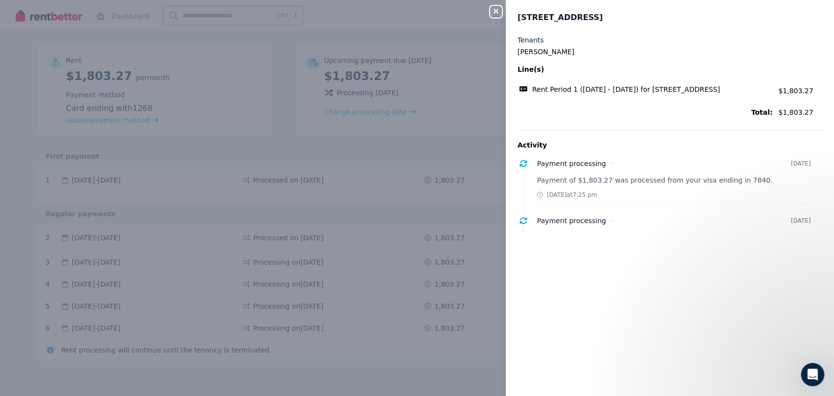
click at [605, 182] on p "Payment of $1,803.27 was processed from your visa ending in 7840." at bounding box center [679, 180] width 285 height 10
click at [603, 172] on div "Payment processing 17 July 2025 Payment of $1,803.27 was processed from your vi…" at bounding box center [670, 180] width 305 height 49
click at [485, 132] on div "Close panel 602/131 Pelham St, Carlton Tenants Rayan Alamri Line(s) Rent Period…" at bounding box center [417, 198] width 834 height 396
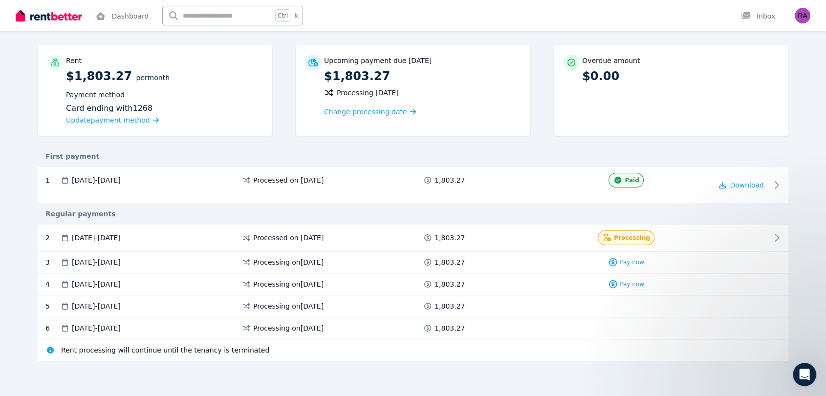
click at [133, 13] on link "Dashboard" at bounding box center [122, 15] width 57 height 31
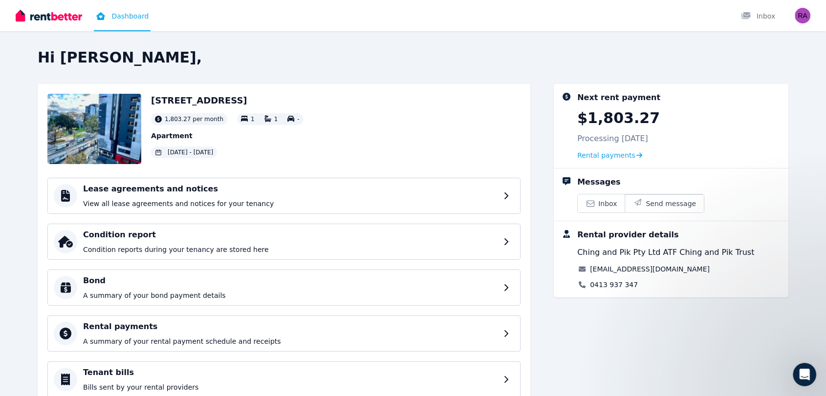
click at [743, 8] on link "Inbox" at bounding box center [758, 15] width 38 height 31
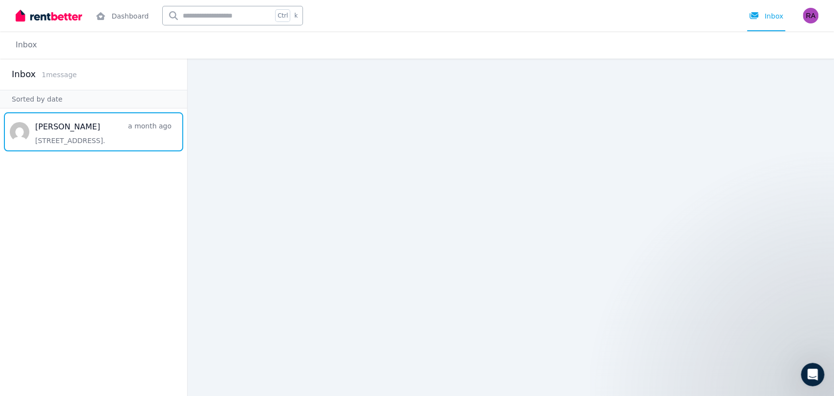
click at [108, 123] on span "Message list" at bounding box center [93, 131] width 187 height 39
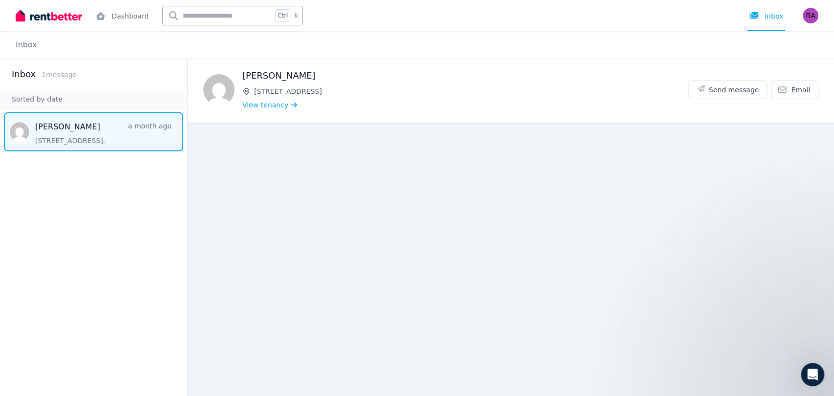
click at [122, 20] on link "Dashboard" at bounding box center [122, 15] width 57 height 31
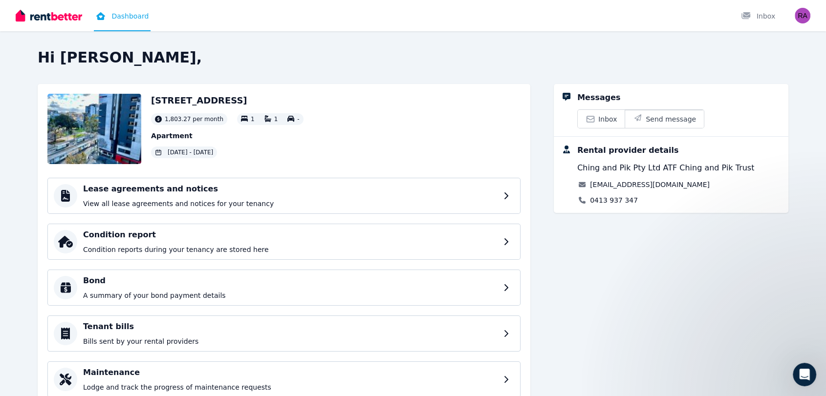
click at [811, 14] on div "Open main menu Dashboard Inbox Open user menu" at bounding box center [413, 15] width 826 height 31
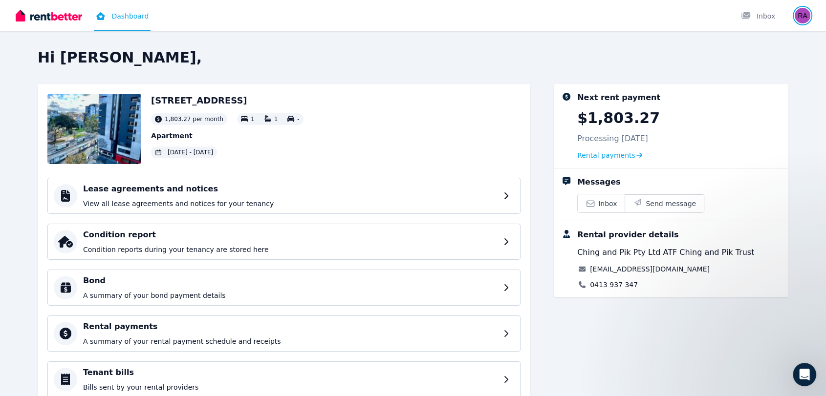
click at [805, 18] on img "button" at bounding box center [803, 16] width 16 height 16
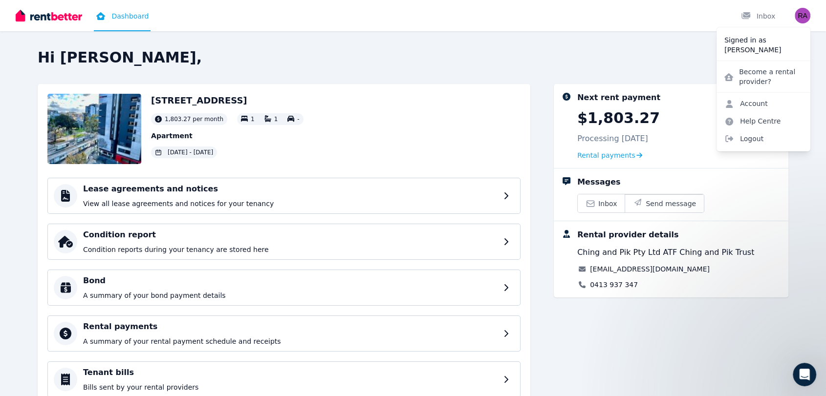
click at [763, 101] on link "Account" at bounding box center [745, 104] width 59 height 18
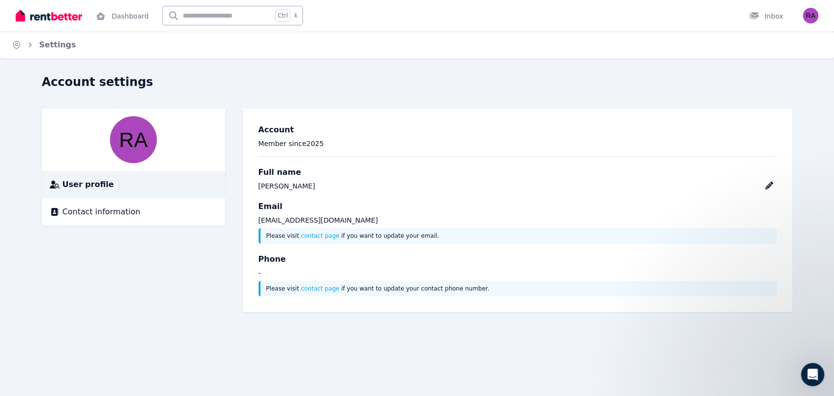
click at [207, 203] on li "Contact information" at bounding box center [133, 211] width 183 height 27
click at [201, 212] on div "Contact information" at bounding box center [134, 212] width 168 height 12
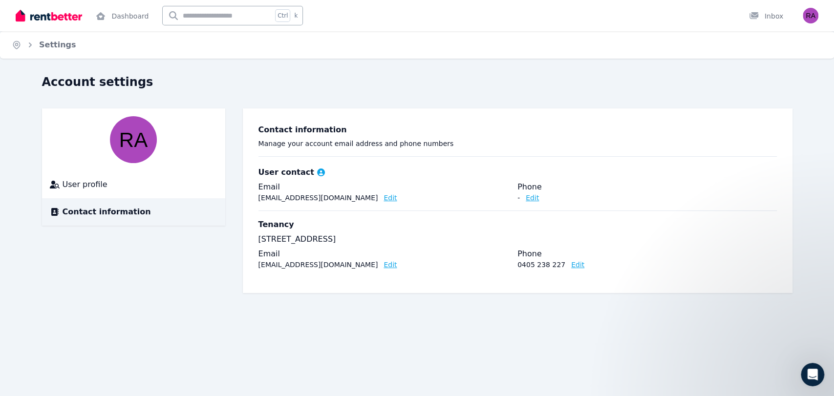
click at [817, 3] on div "Open user menu" at bounding box center [808, 15] width 22 height 31
click at [811, 20] on img "button" at bounding box center [811, 16] width 16 height 16
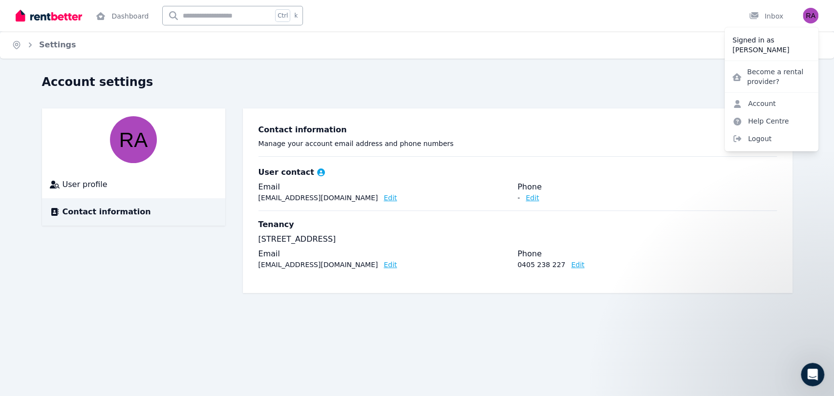
click at [629, 61] on div "Home Settings Account settings User profile Contact information Contact informa…" at bounding box center [417, 198] width 834 height 396
